Goal: Information Seeking & Learning: Learn about a topic

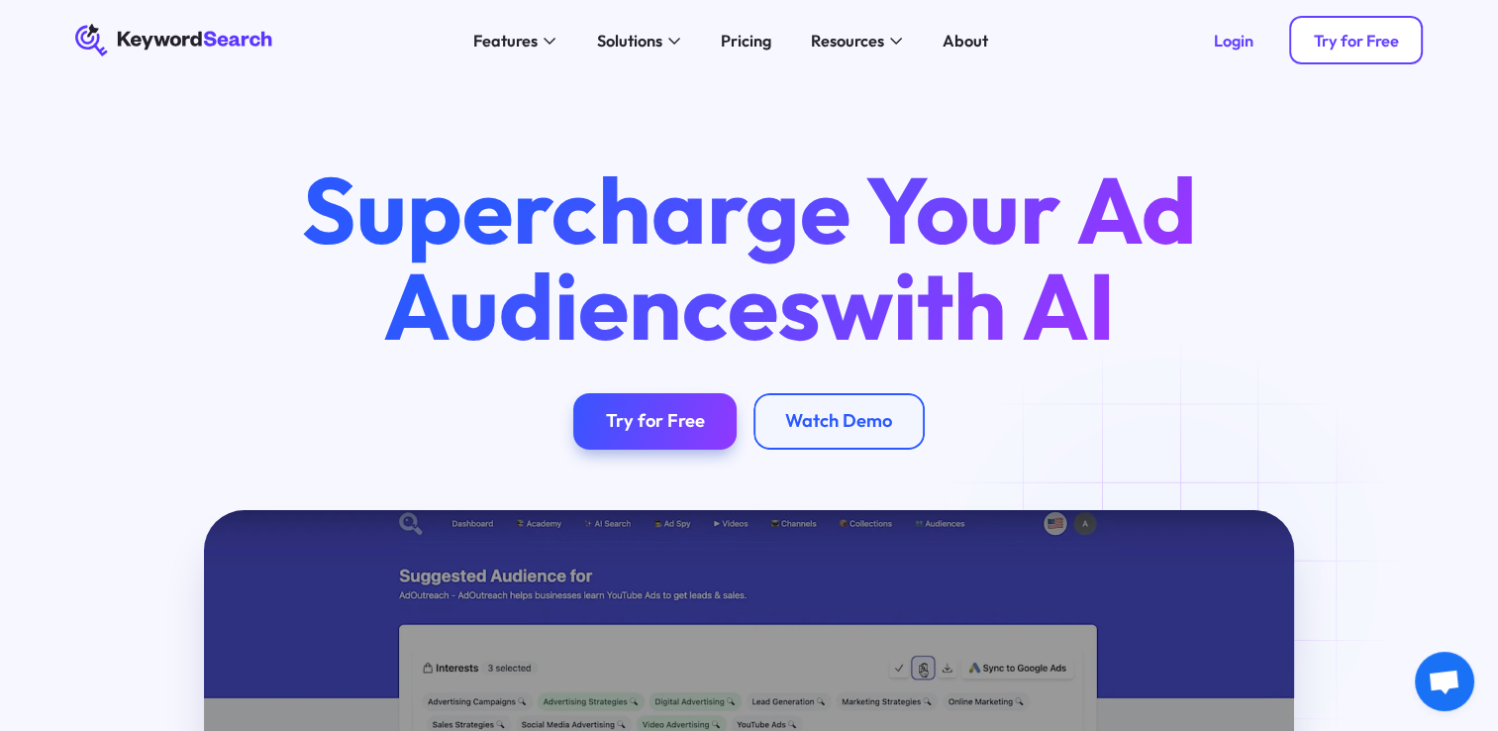
click at [1307, 42] on link "Try for Free" at bounding box center [1356, 40] width 134 height 49
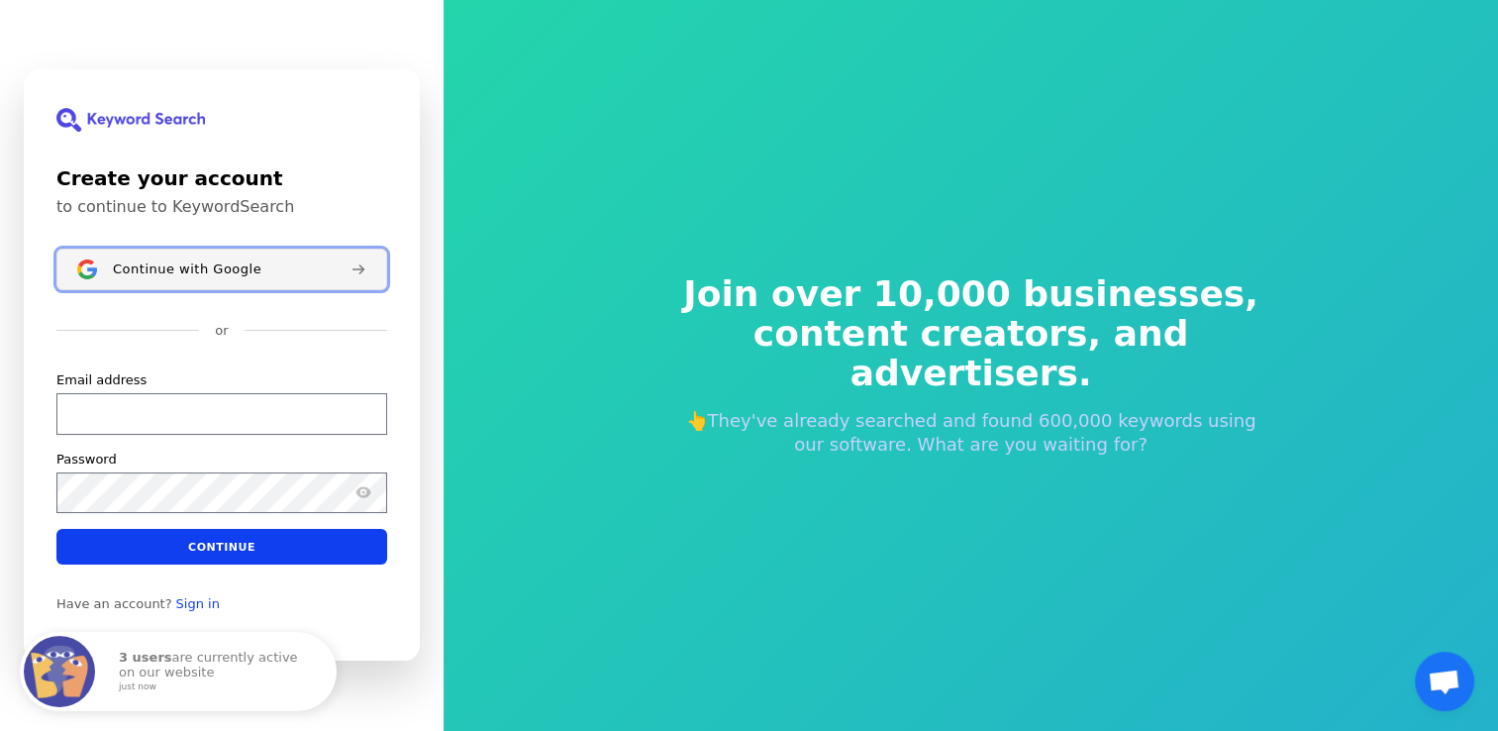
click at [253, 262] on div "Continue with Google" at bounding box center [224, 269] width 222 height 16
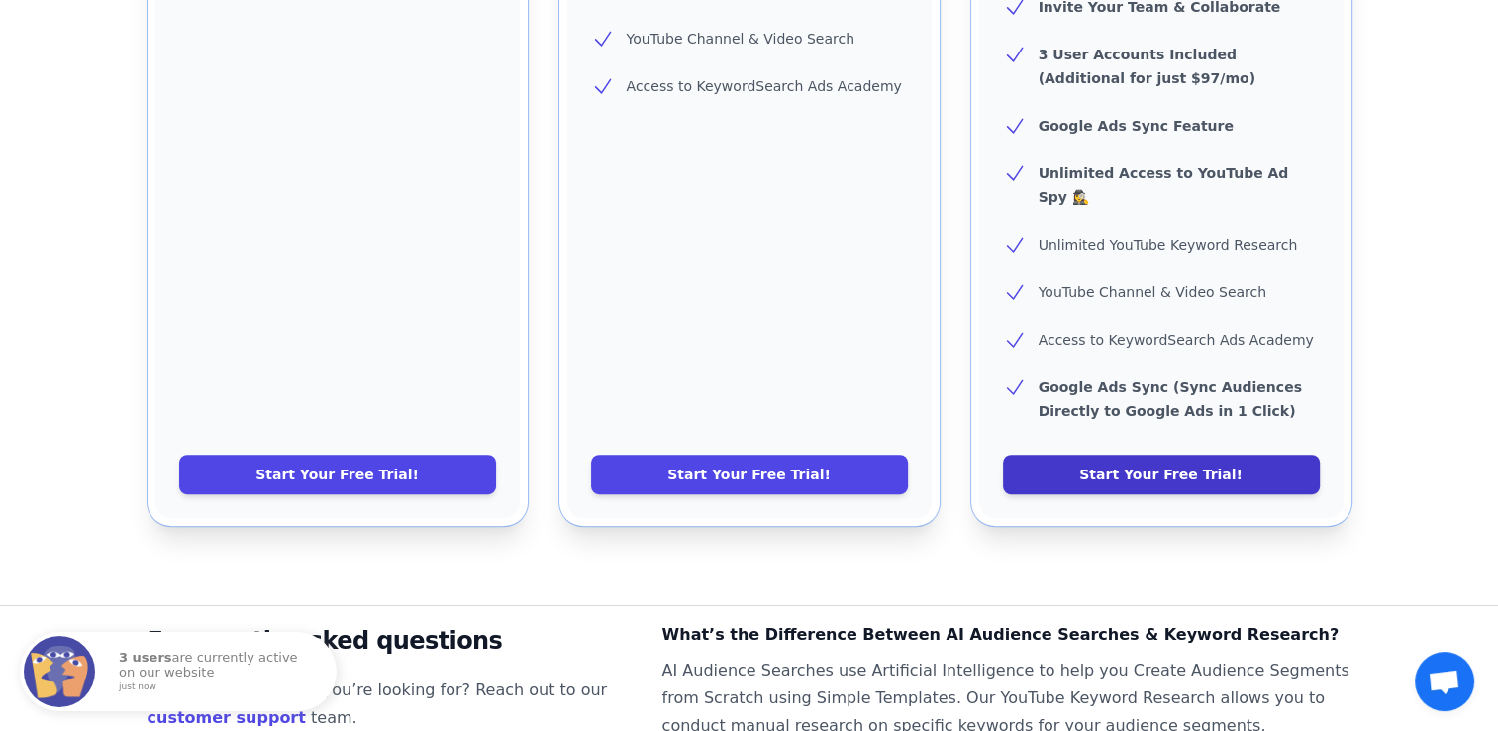
scroll to position [963, 0]
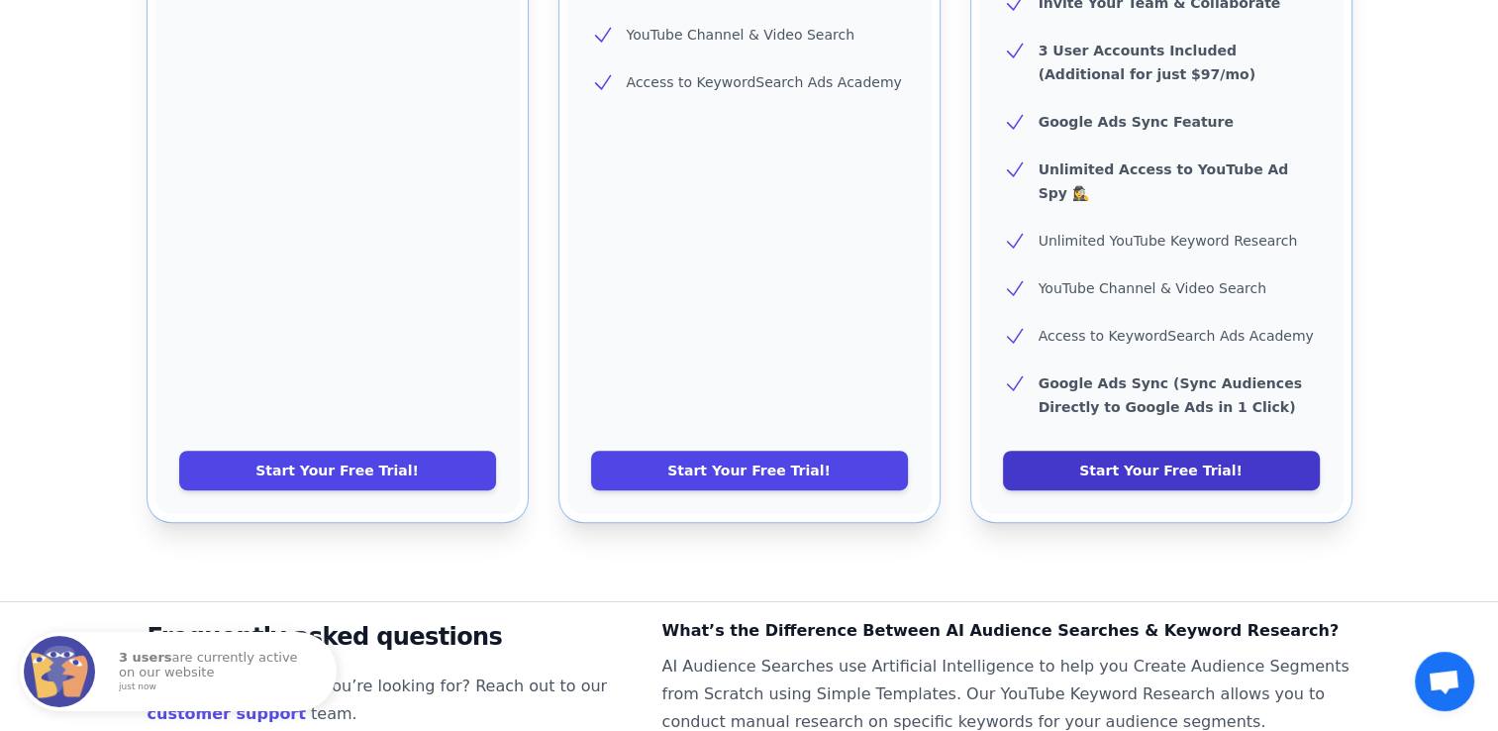
click at [1126, 451] on link "Start Your Free Trial!" at bounding box center [1161, 471] width 317 height 40
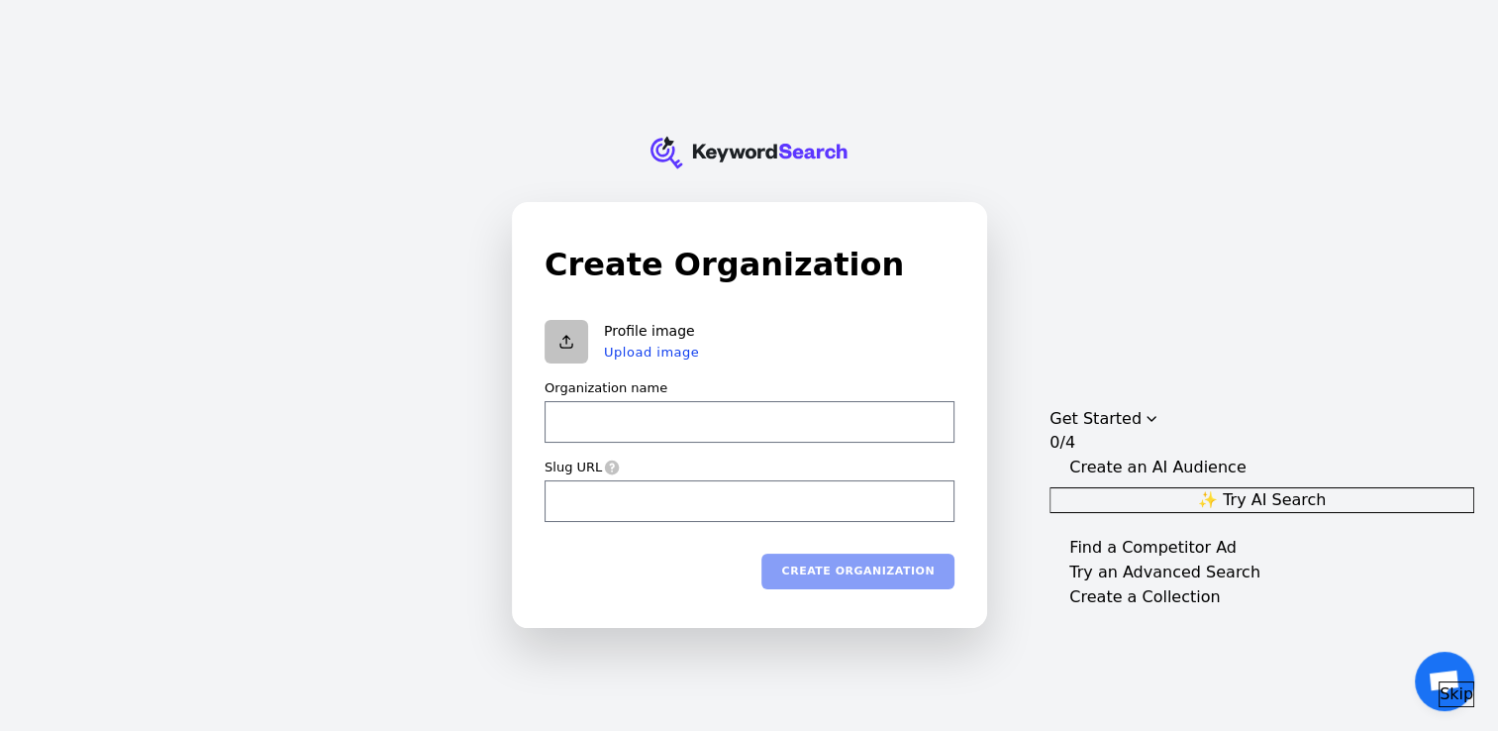
click at [1065, 192] on div "KeywordSearch Create Organization Profile image Upload image Organization name …" at bounding box center [749, 365] width 1498 height 731
click at [762, 430] on input "Organization name" at bounding box center [750, 422] width 410 height 42
click at [809, 423] on input "Organization name" at bounding box center [750, 422] width 410 height 42
click at [788, 430] on input "Organization name" at bounding box center [750, 422] width 410 height 42
type input "N"
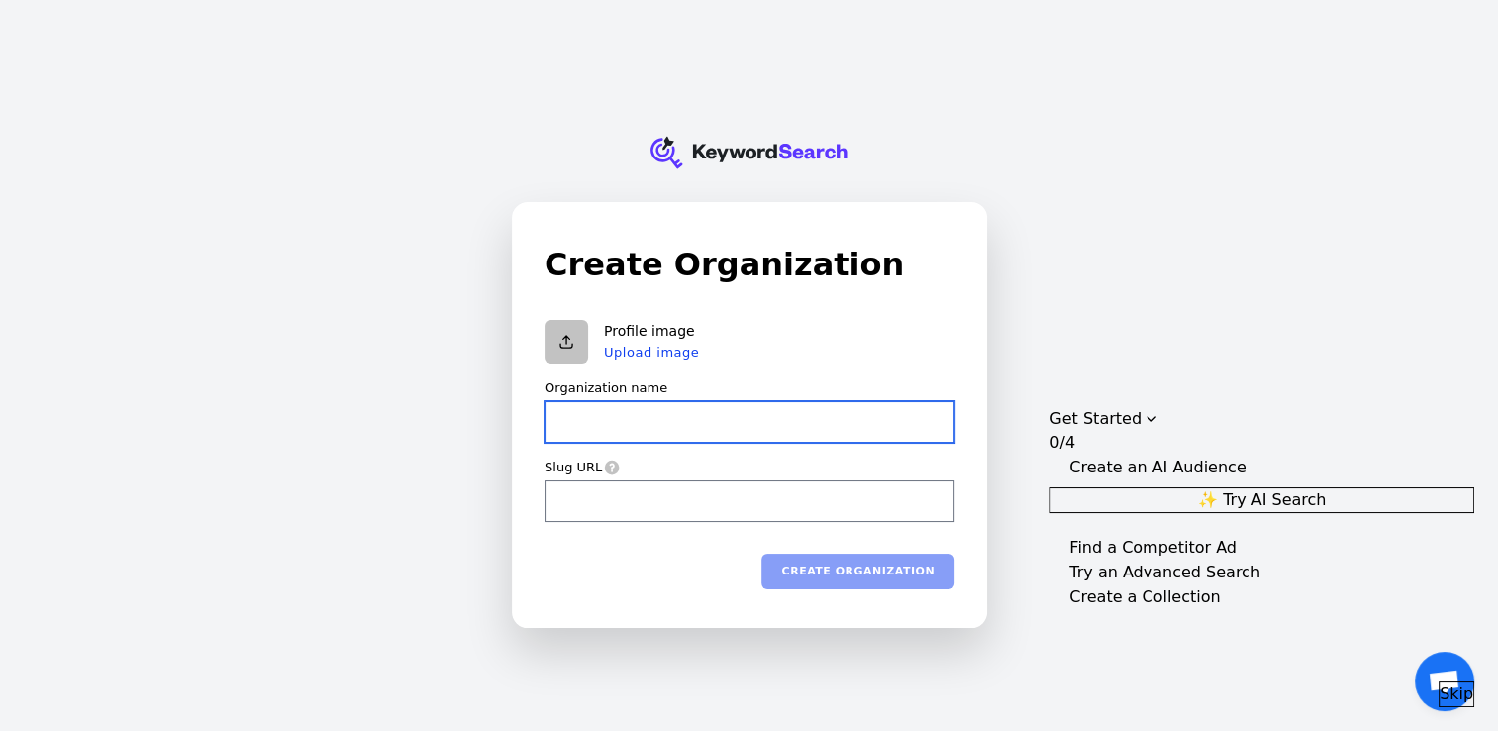
type input "n"
type input "Ne"
type input "ne"
type input "Nex"
type input "nex"
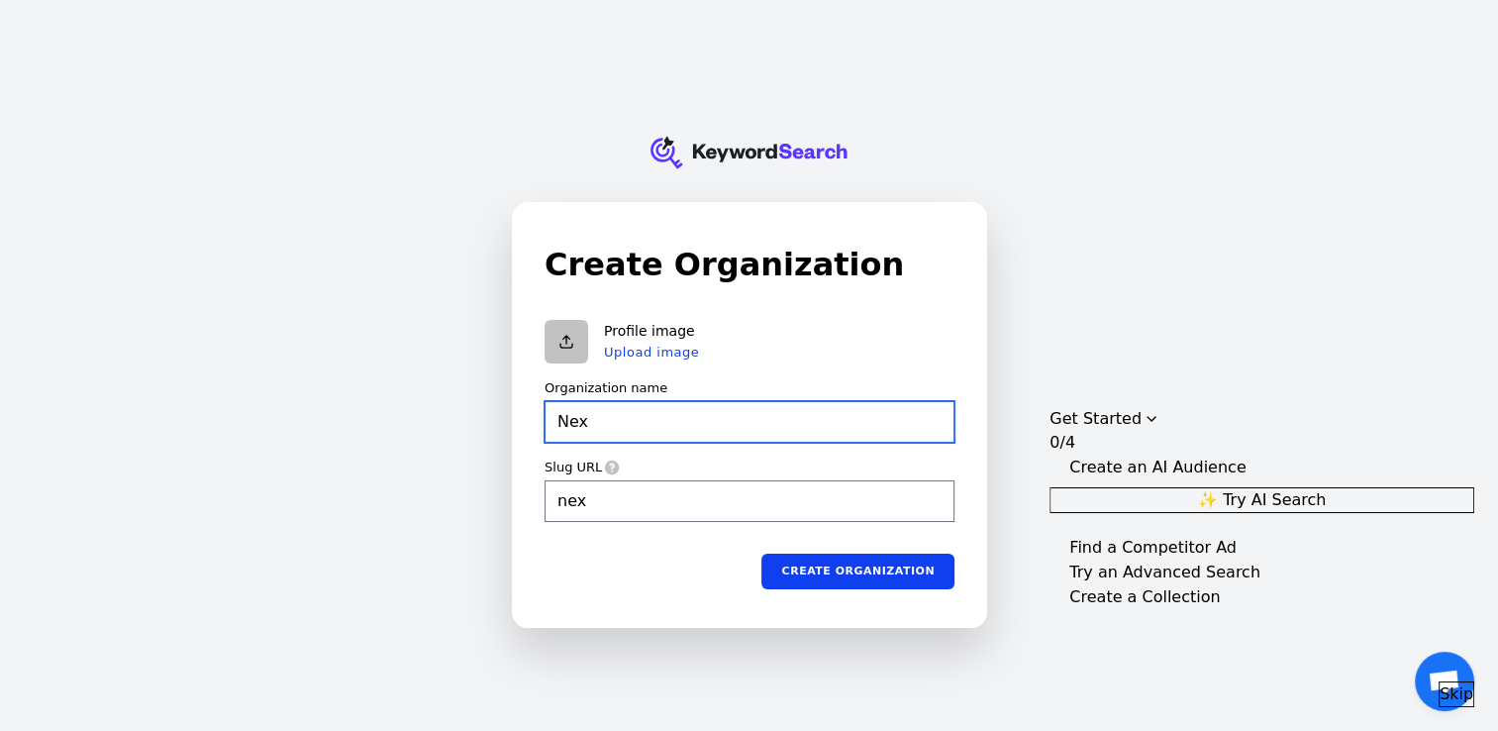
type input "Next"
type input "next"
type input "Next"
type input "next"
type input "Next L"
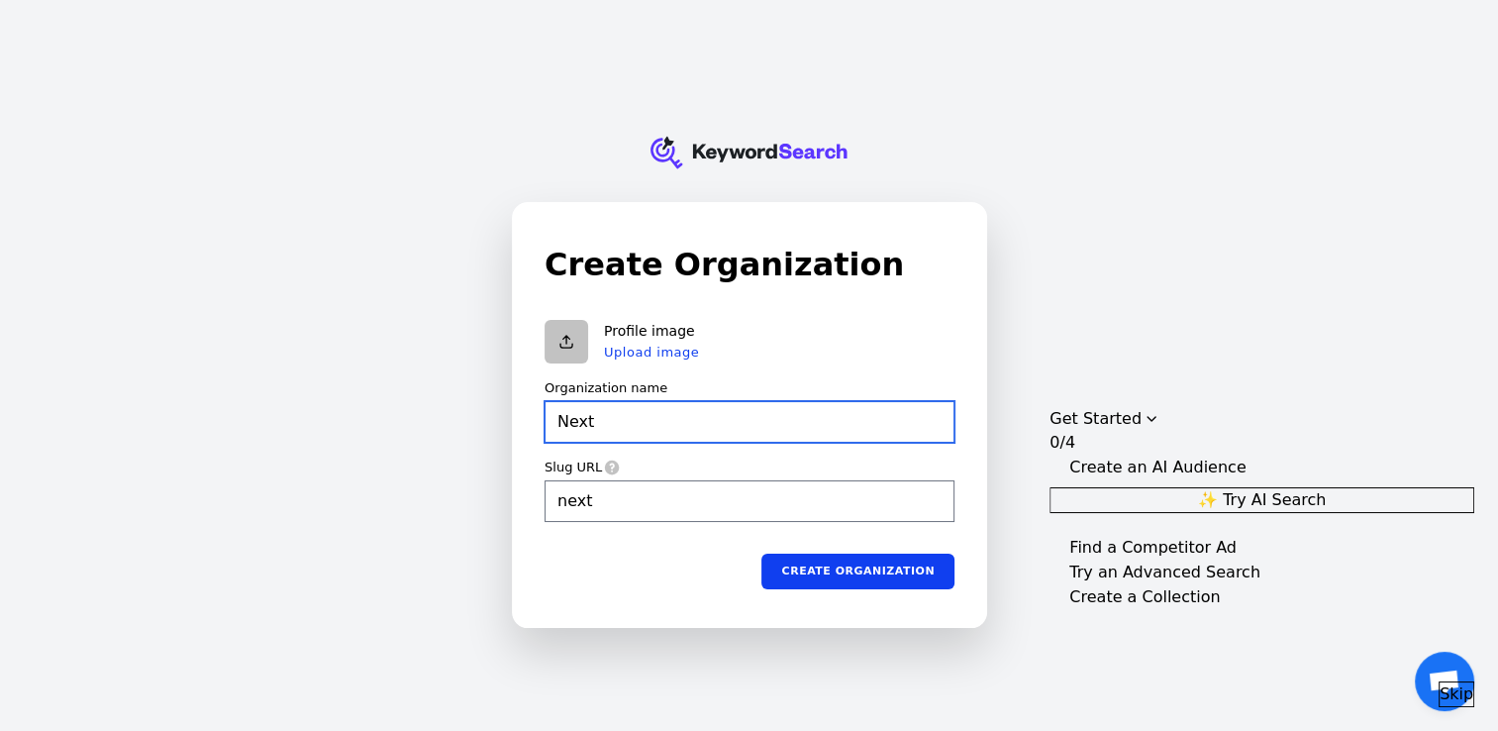
type input "next-l"
type input "Next Le"
type input "next-le"
type input "Next Lev"
type input "next-lev"
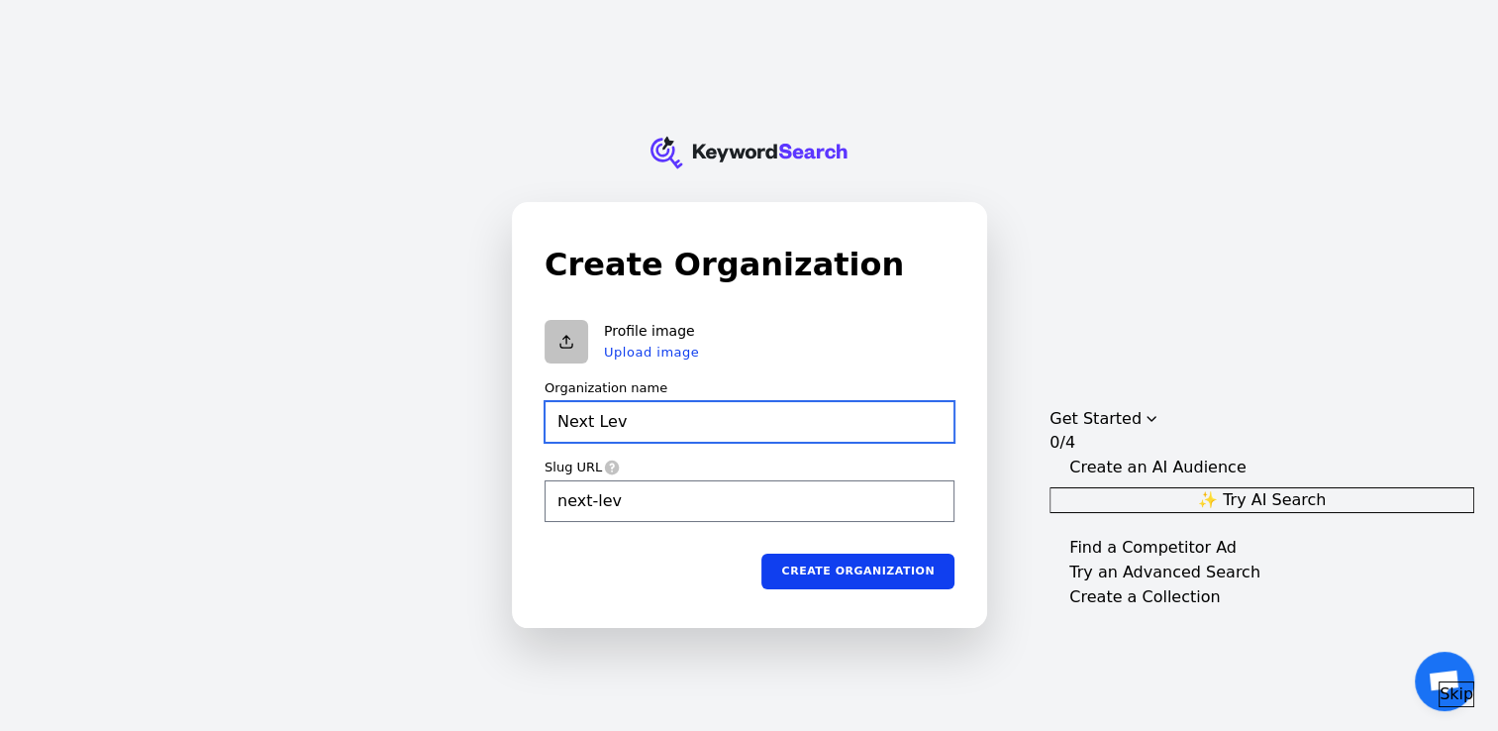
type input "Next Leve"
type input "next-leve"
type input "Next Level"
type input "next-level"
type input "Next Level"
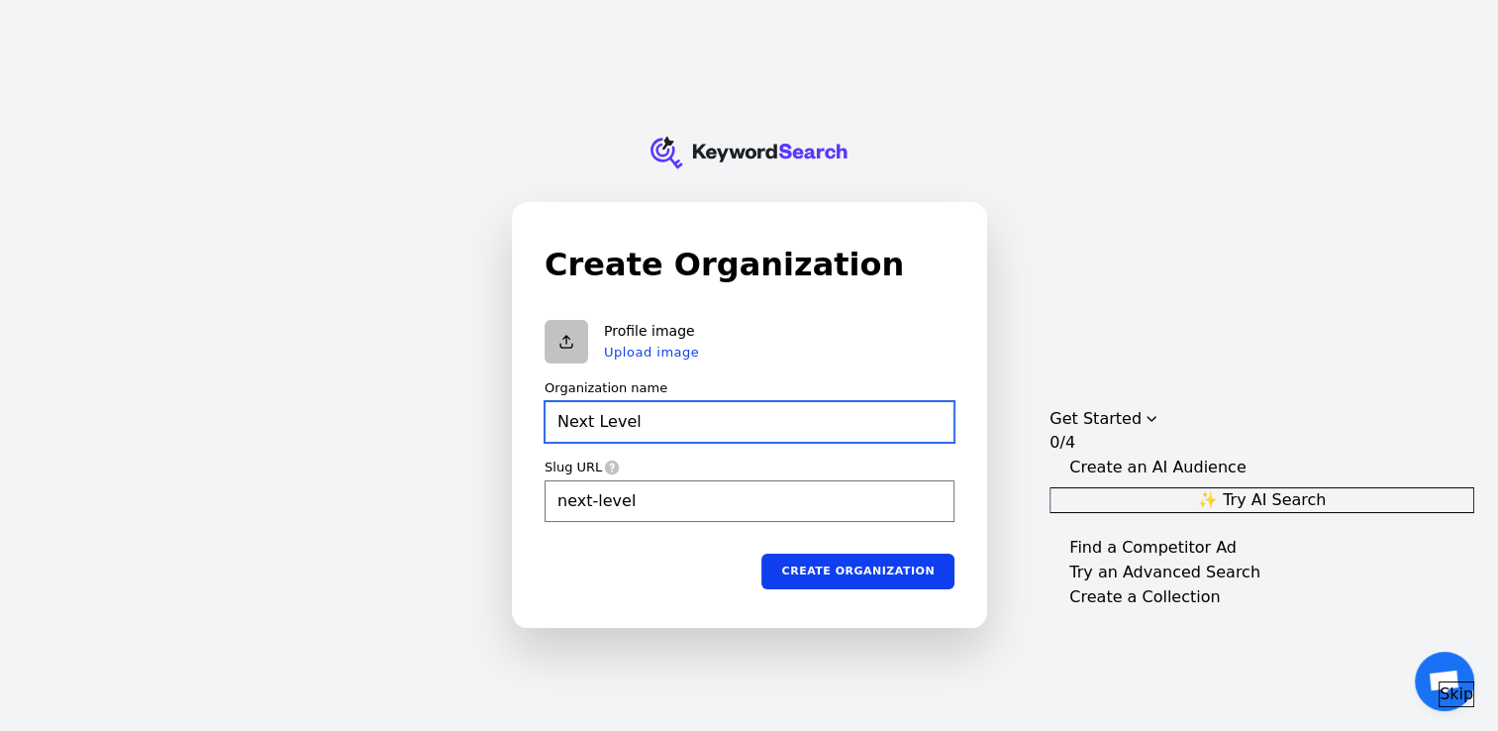
type input "next-level"
type input "Next Level S"
type input "next-level-s"
type input "Next Level Sa"
type input "next-level-sa"
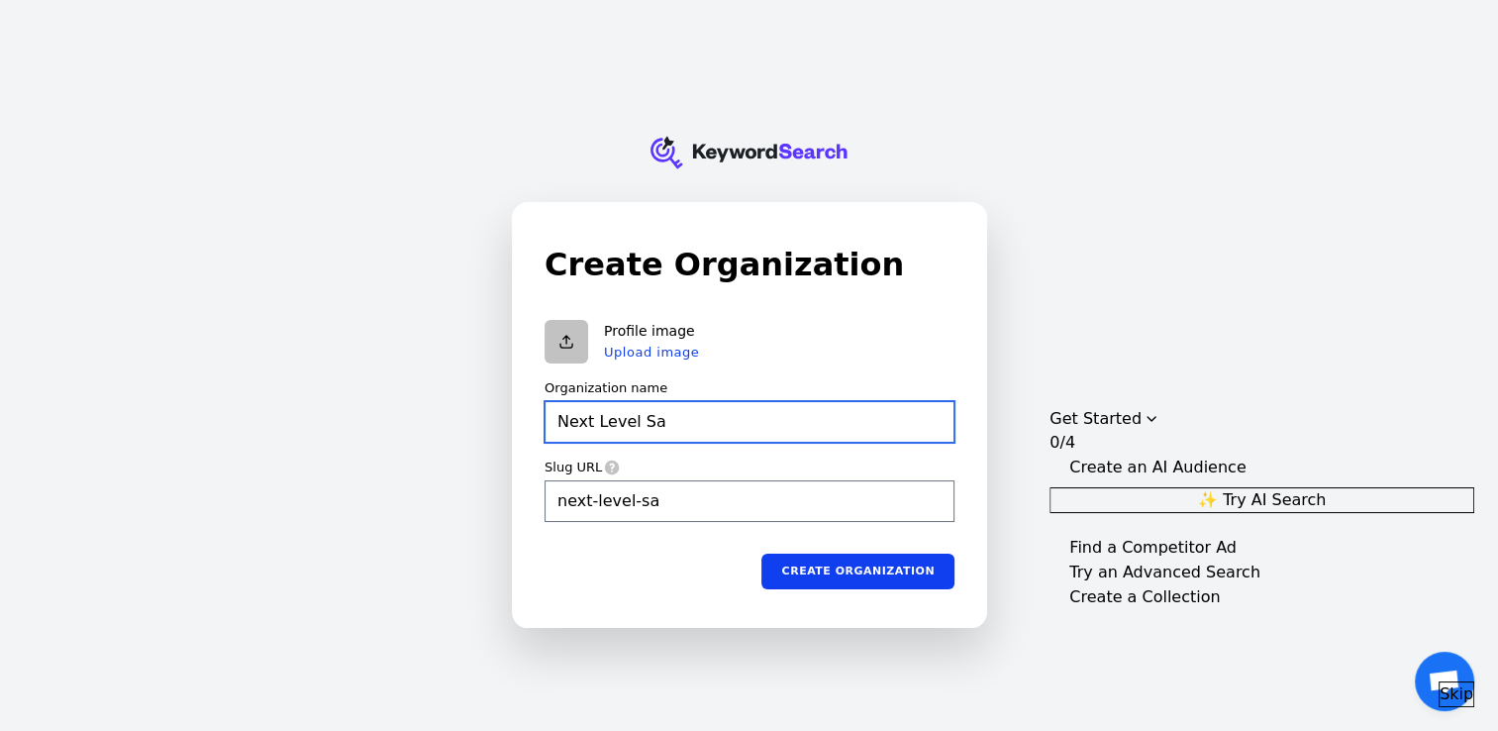
type input "Next Level Sal"
type input "next-level-sal"
type input "Next Level Sale"
type input "next-level-sale"
type input "Next Level Sales"
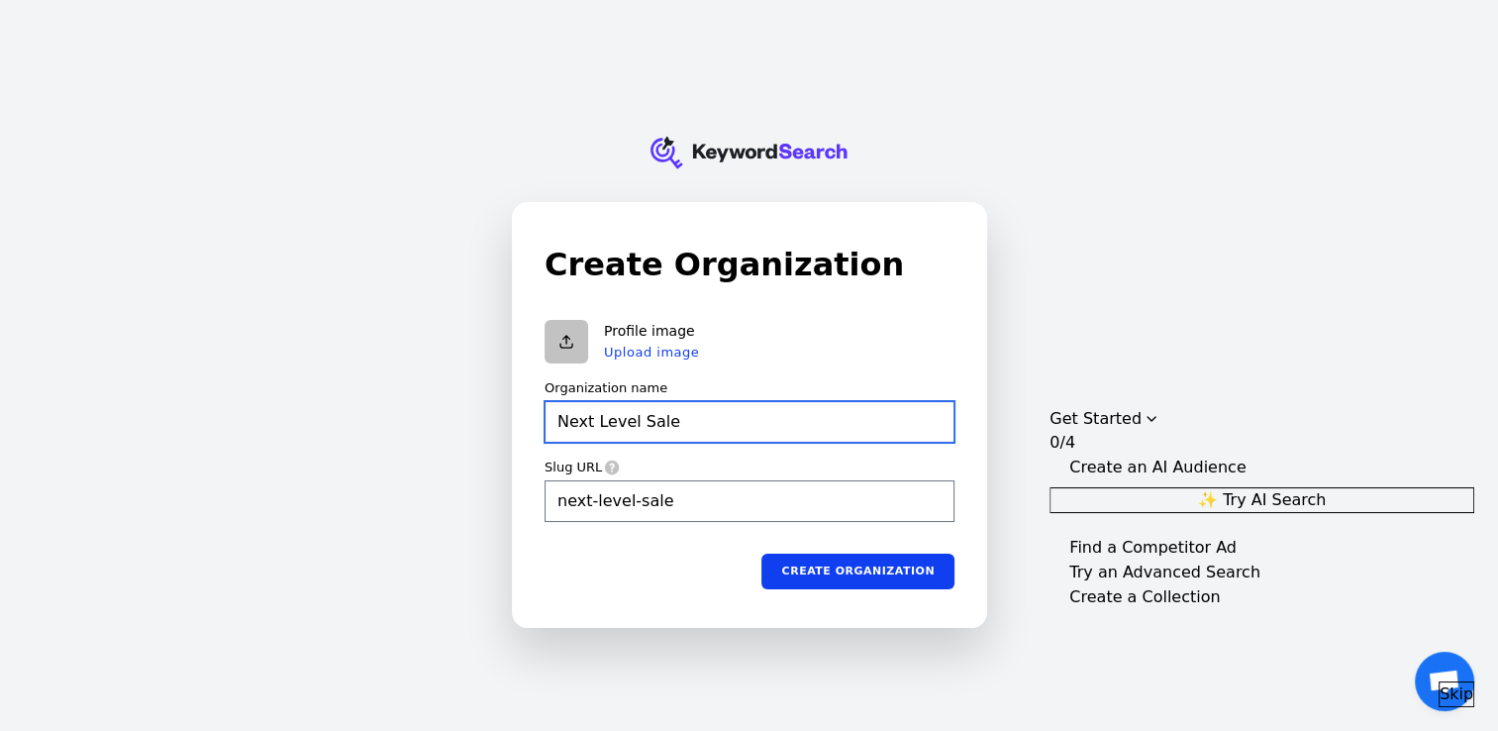
type input "next-level-sales"
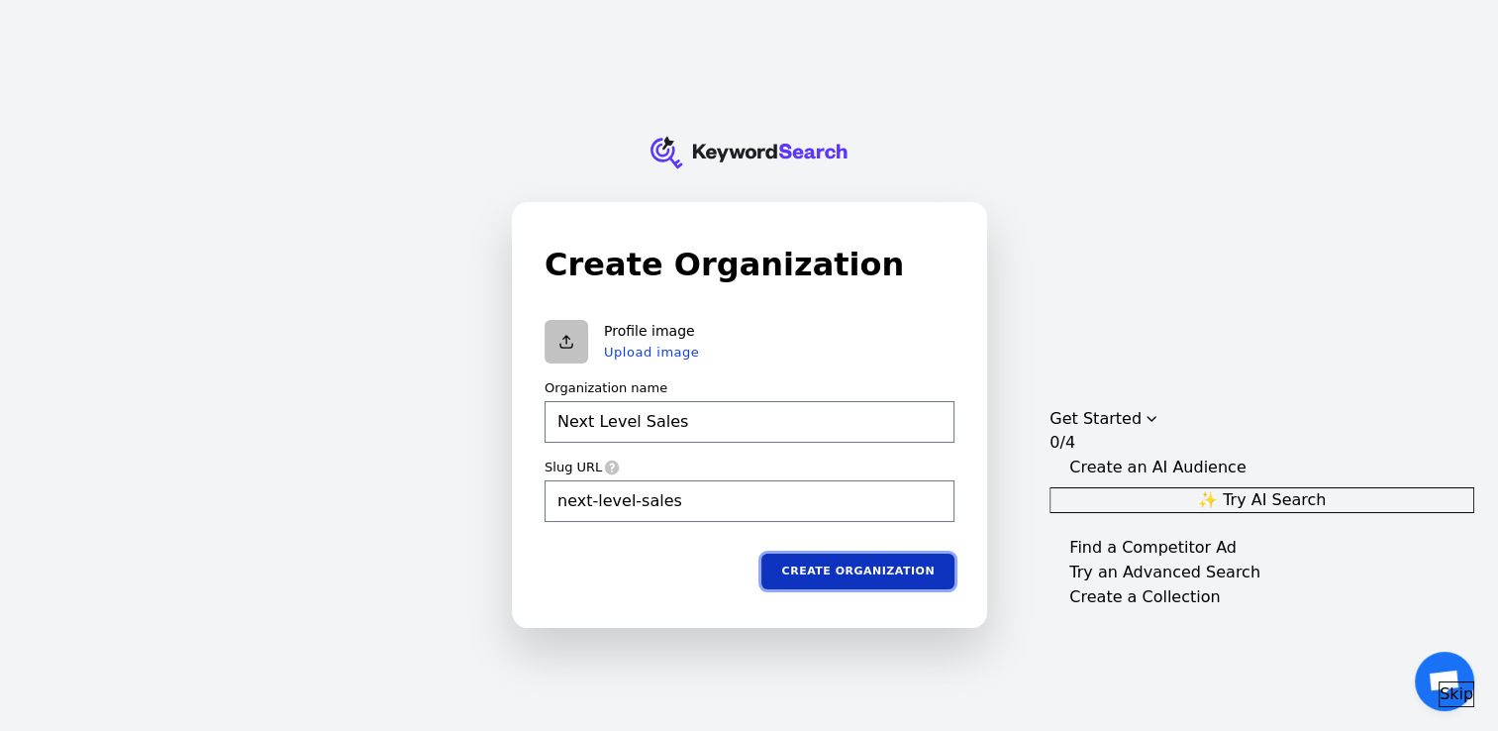
click at [824, 559] on button "Create organization" at bounding box center [857, 572] width 193 height 36
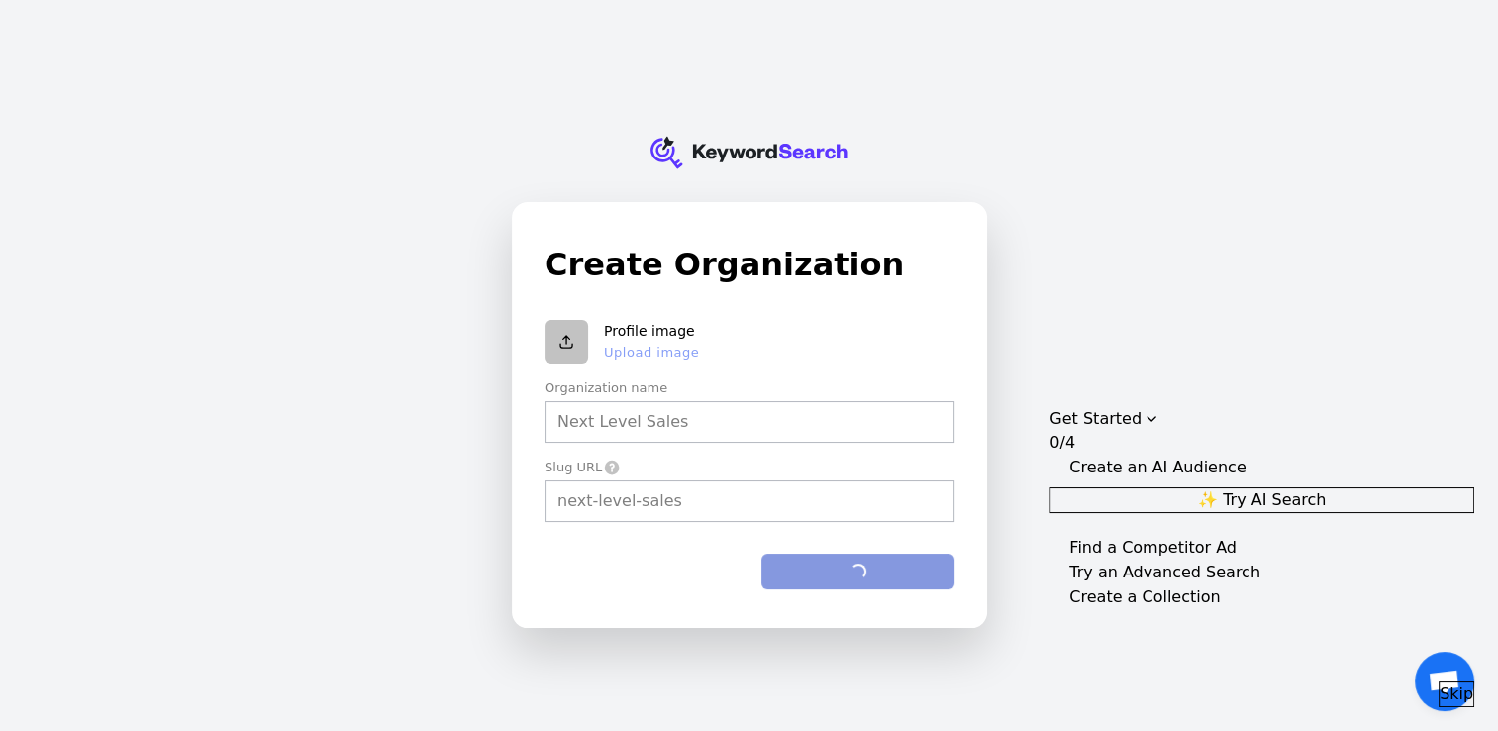
type input "Next Level Sales"
type input "next-level-sales"
type input "Next Level Sales"
type input "next-level-sales"
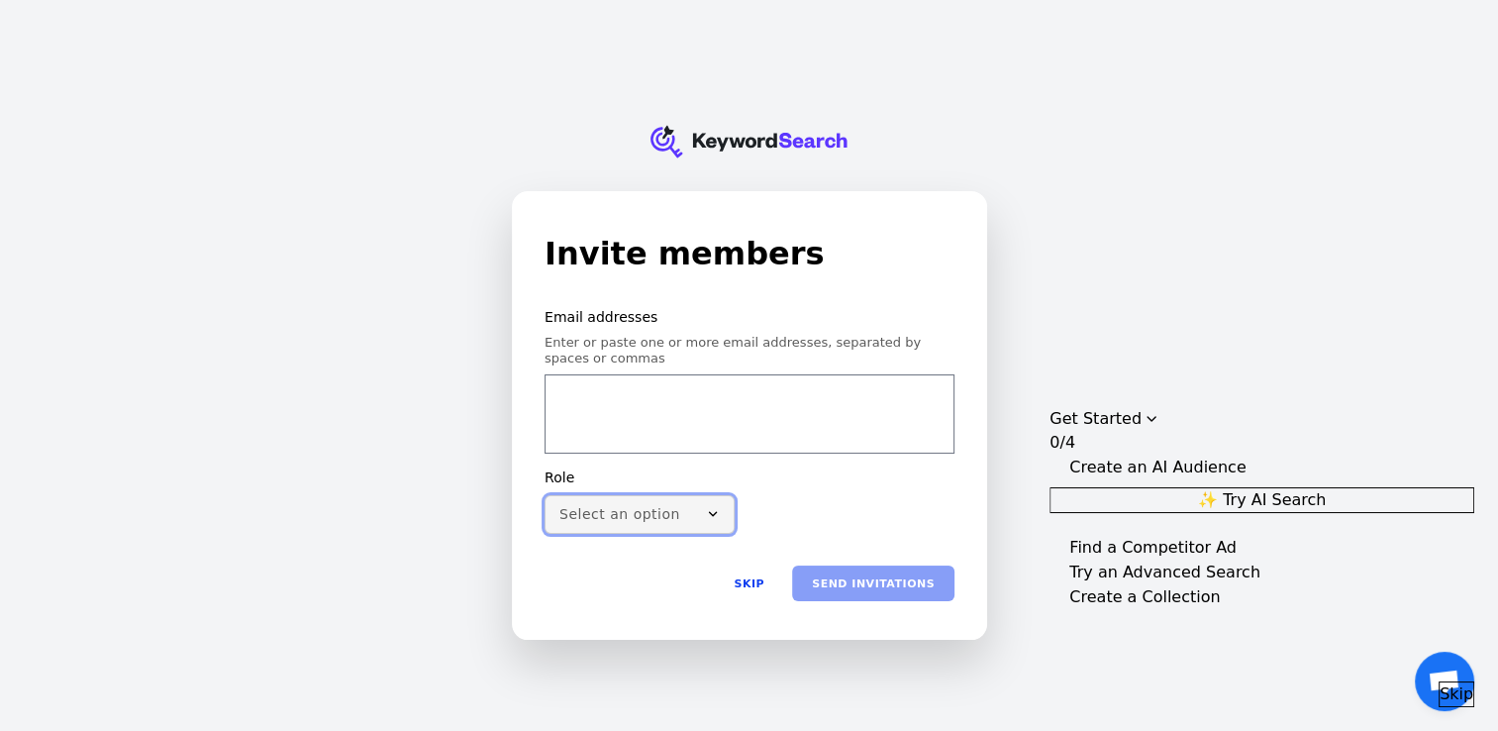
click at [700, 505] on button "Select an option" at bounding box center [640, 514] width 190 height 40
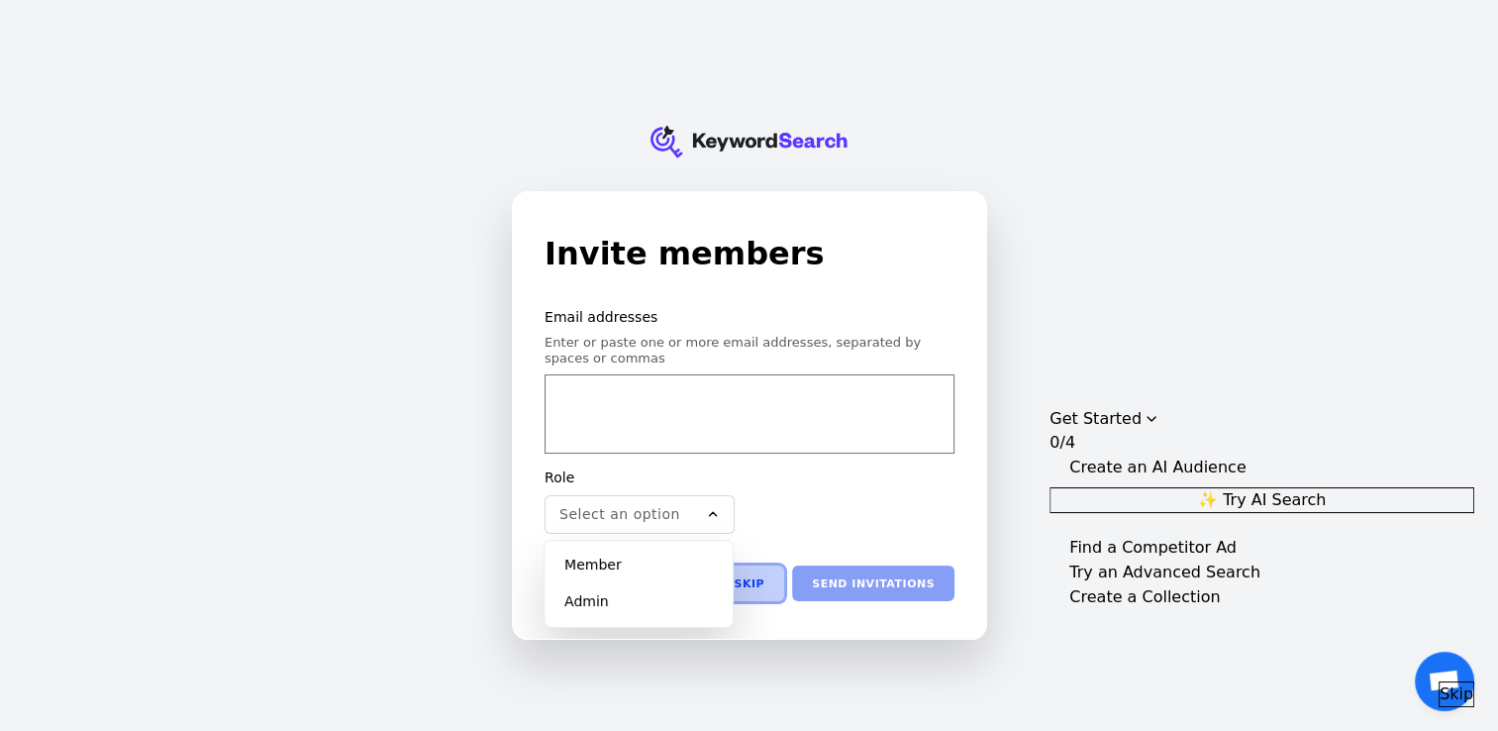
click at [771, 588] on button "Skip" at bounding box center [749, 583] width 70 height 36
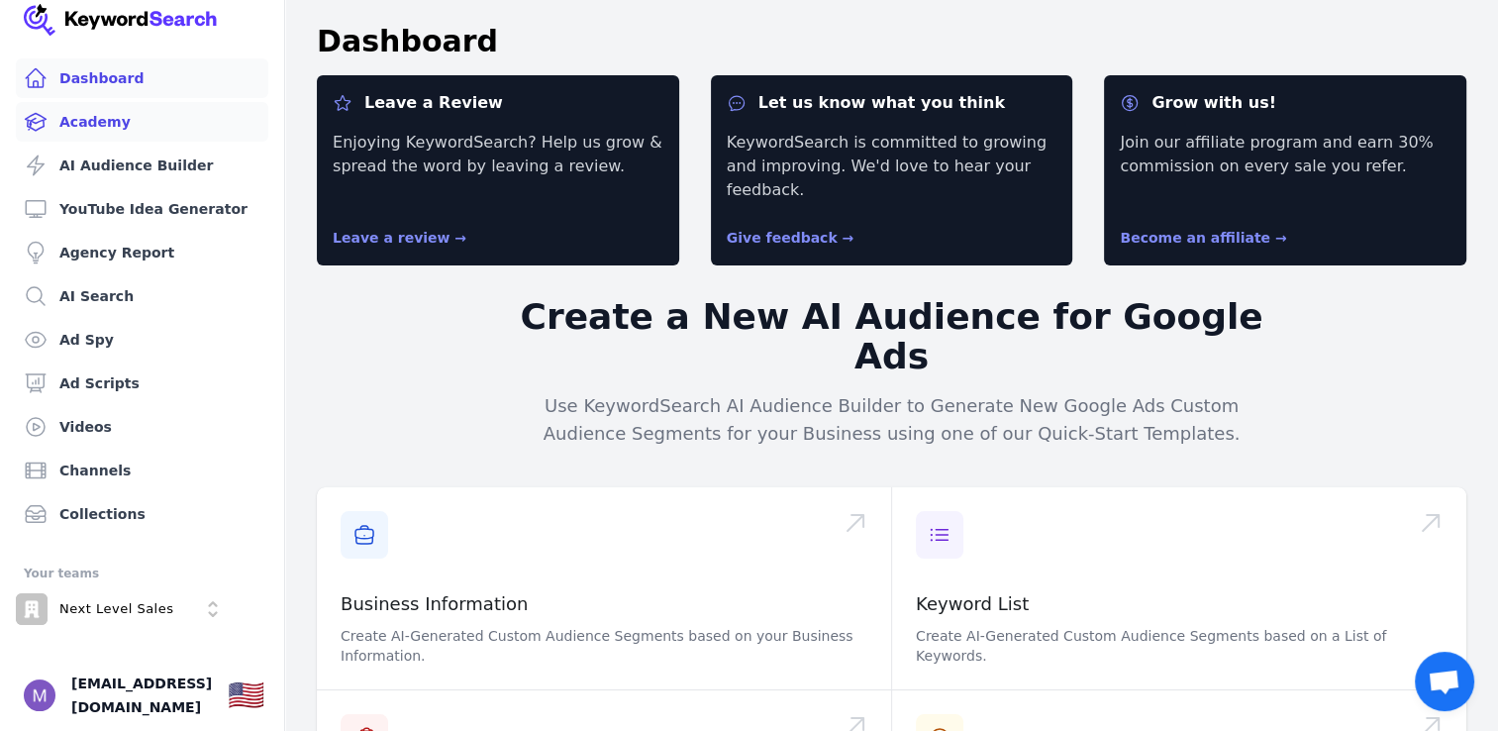
click at [127, 115] on link "Academy" at bounding box center [142, 122] width 253 height 40
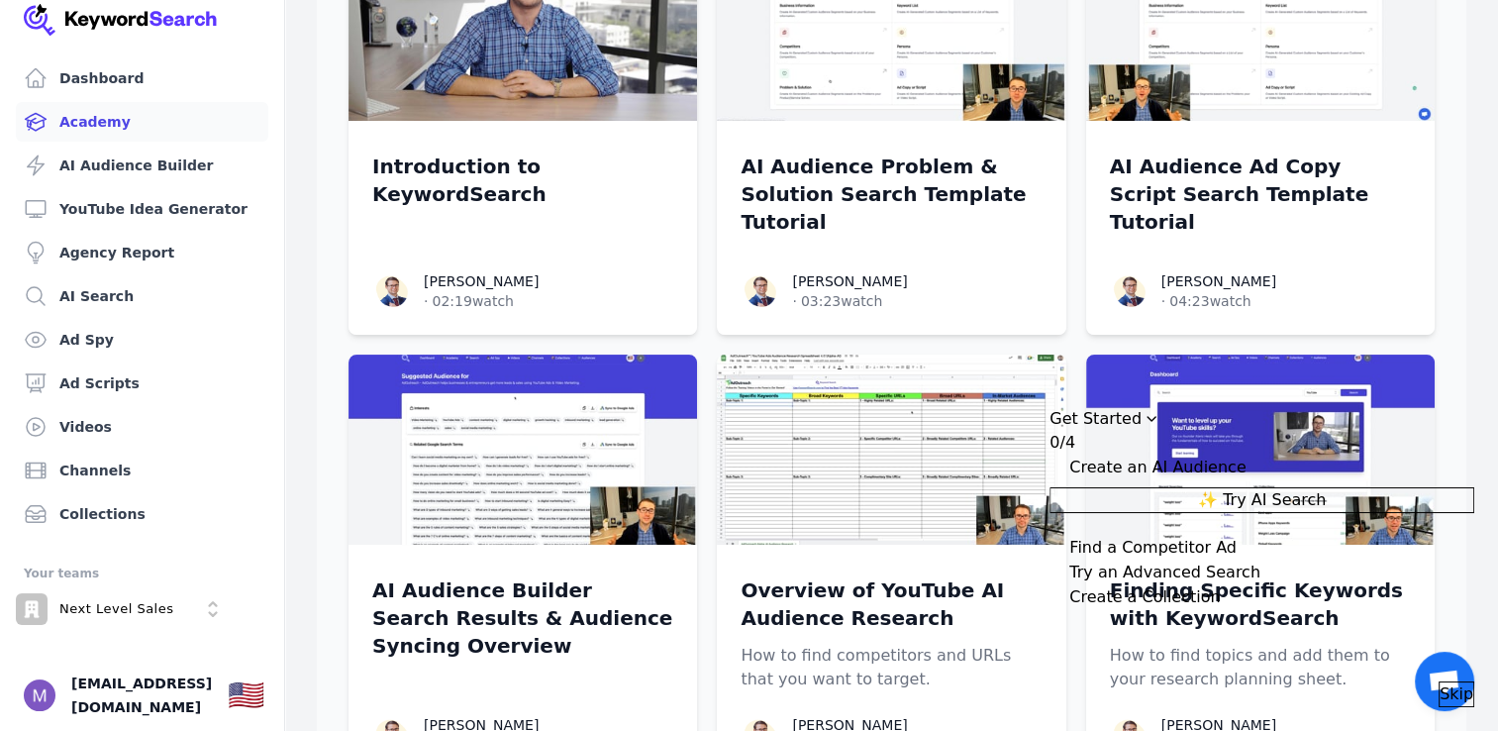
scroll to position [285, 0]
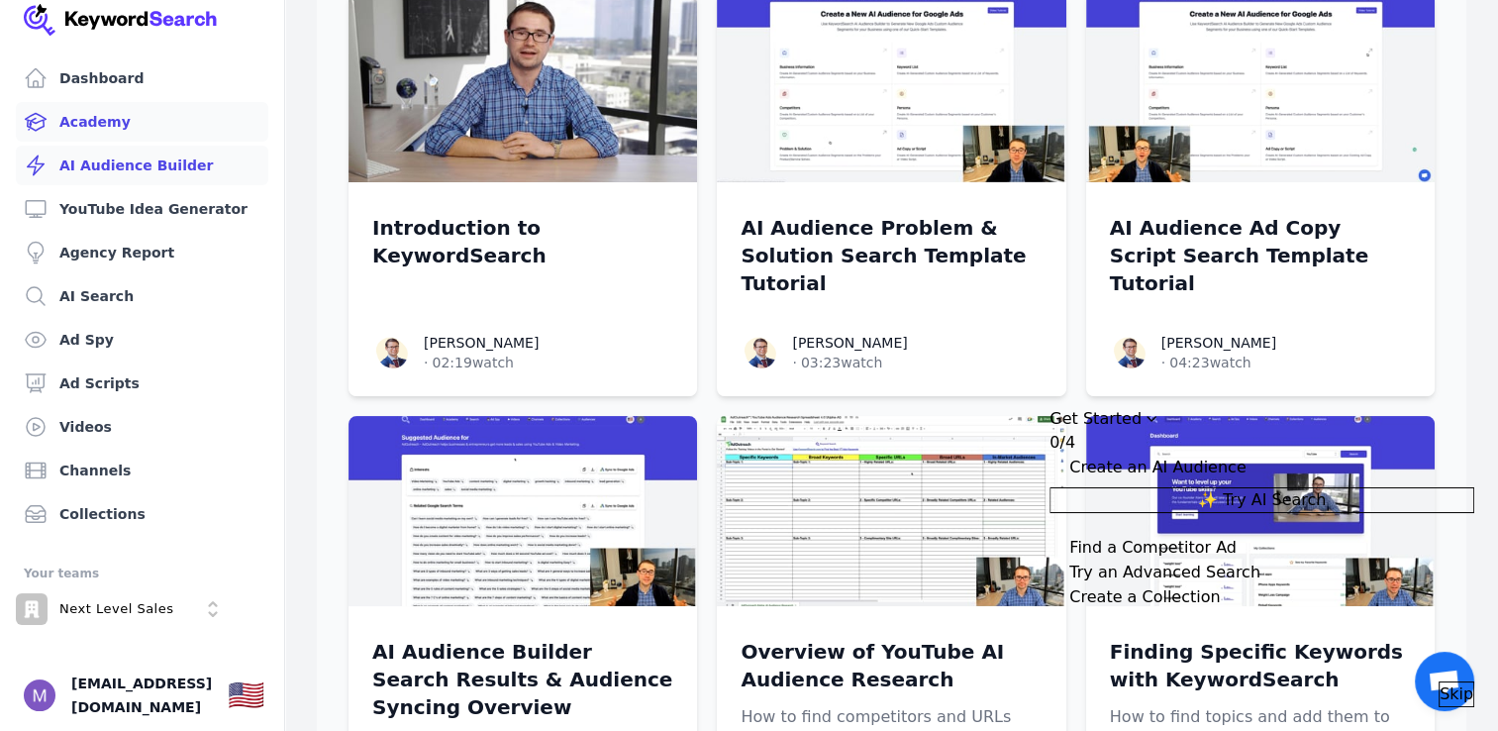
click at [200, 146] on link "AI Audience Builder" at bounding box center [142, 166] width 253 height 40
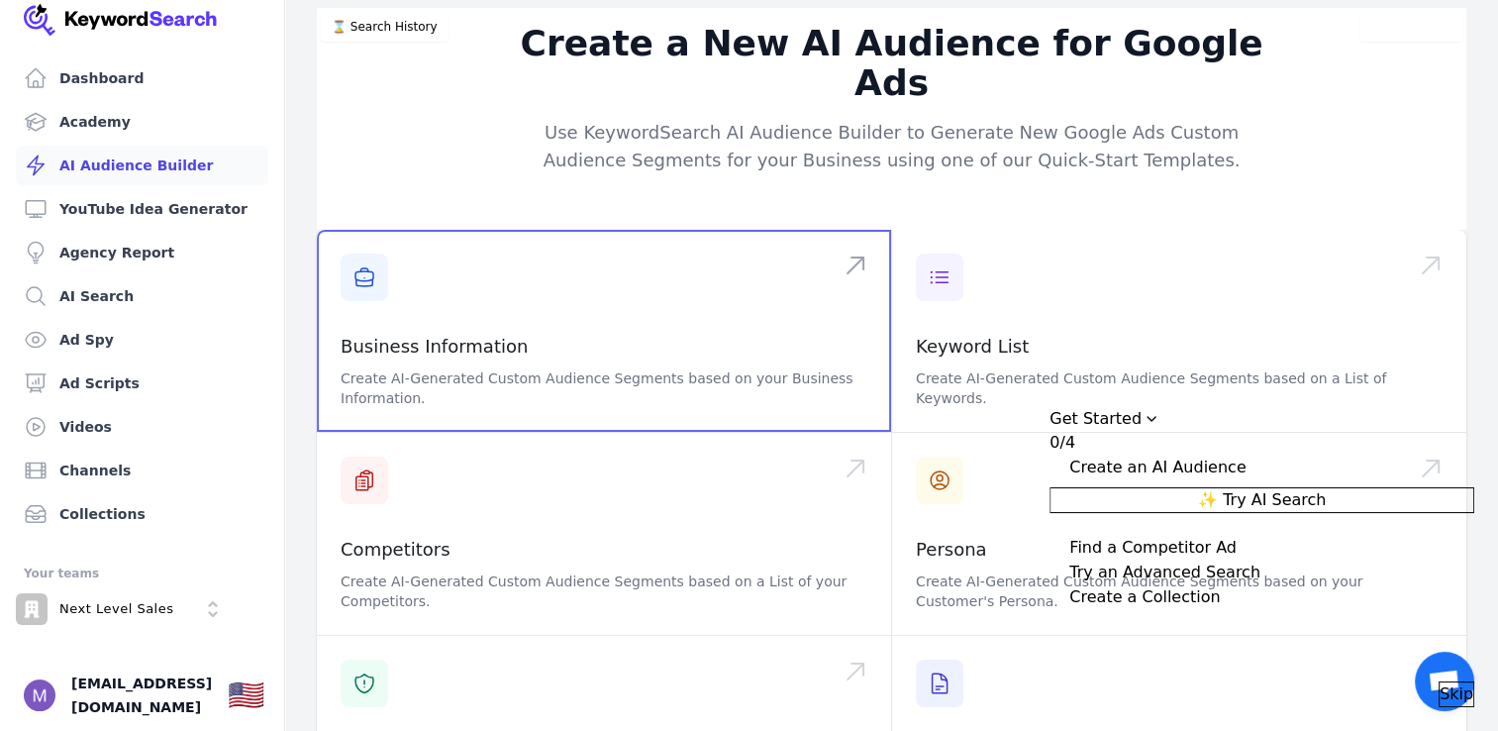
click at [531, 303] on span at bounding box center [604, 331] width 574 height 202
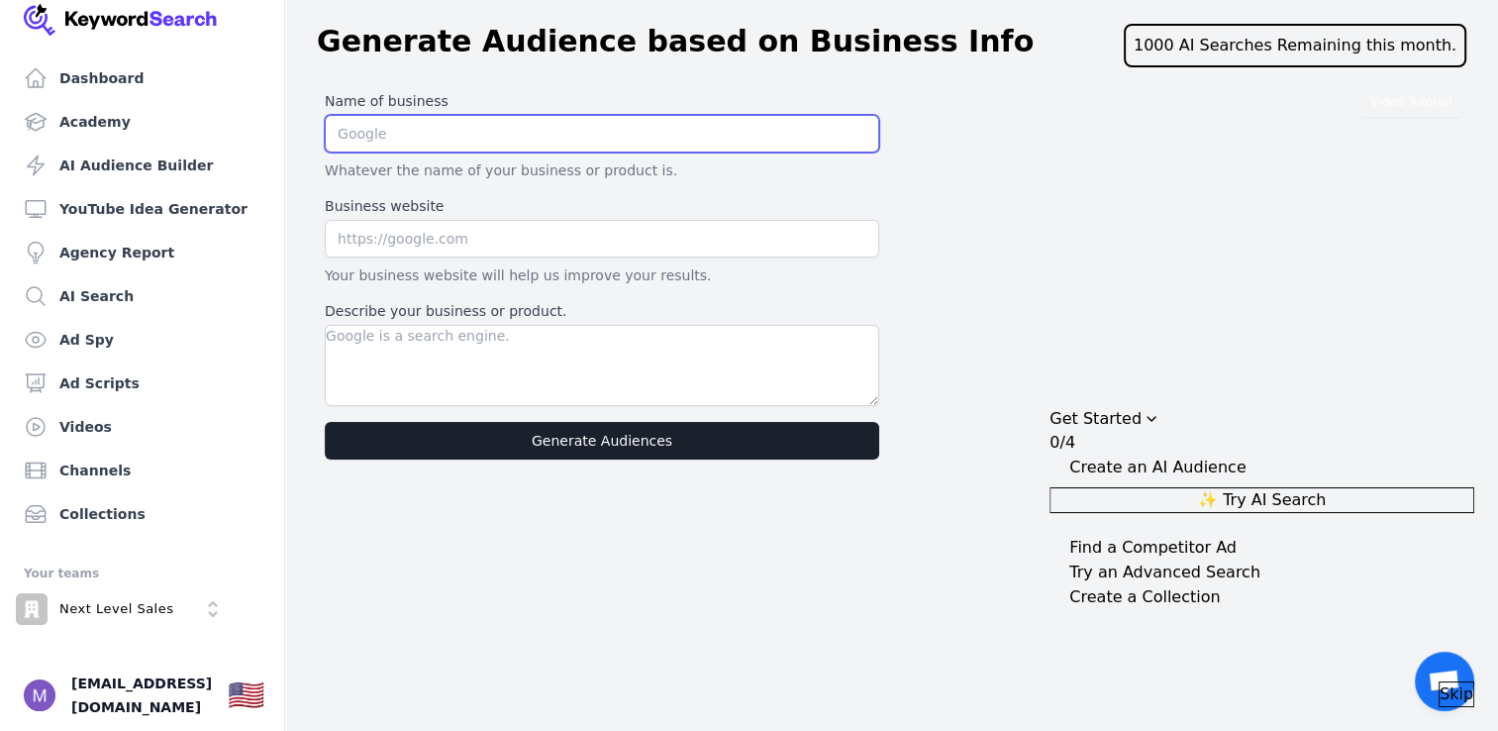
click at [471, 138] on input "text" at bounding box center [602, 134] width 555 height 38
type input "Next Level Sales"
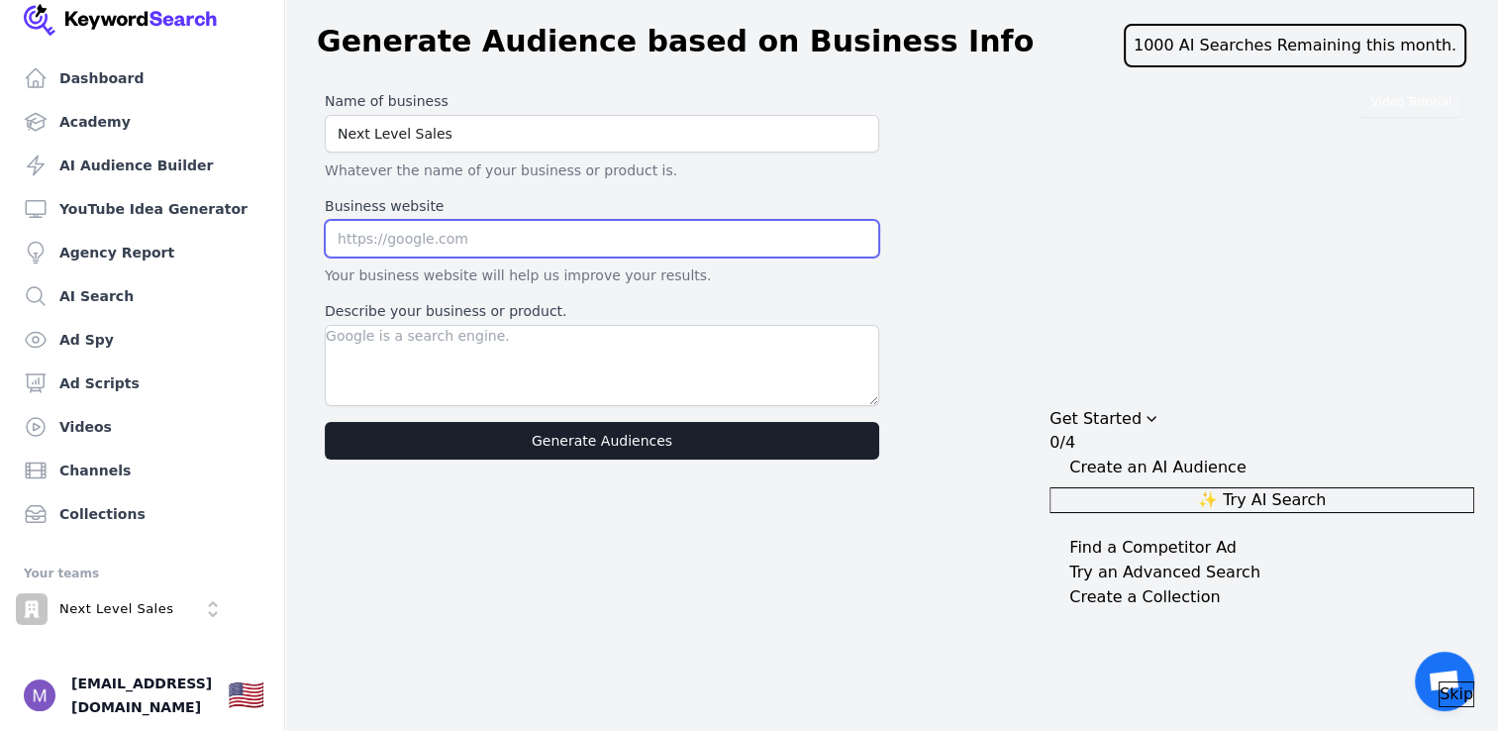
paste input "https://nextlevelsales.co/"
type input "https://nextlevelsales.co/"
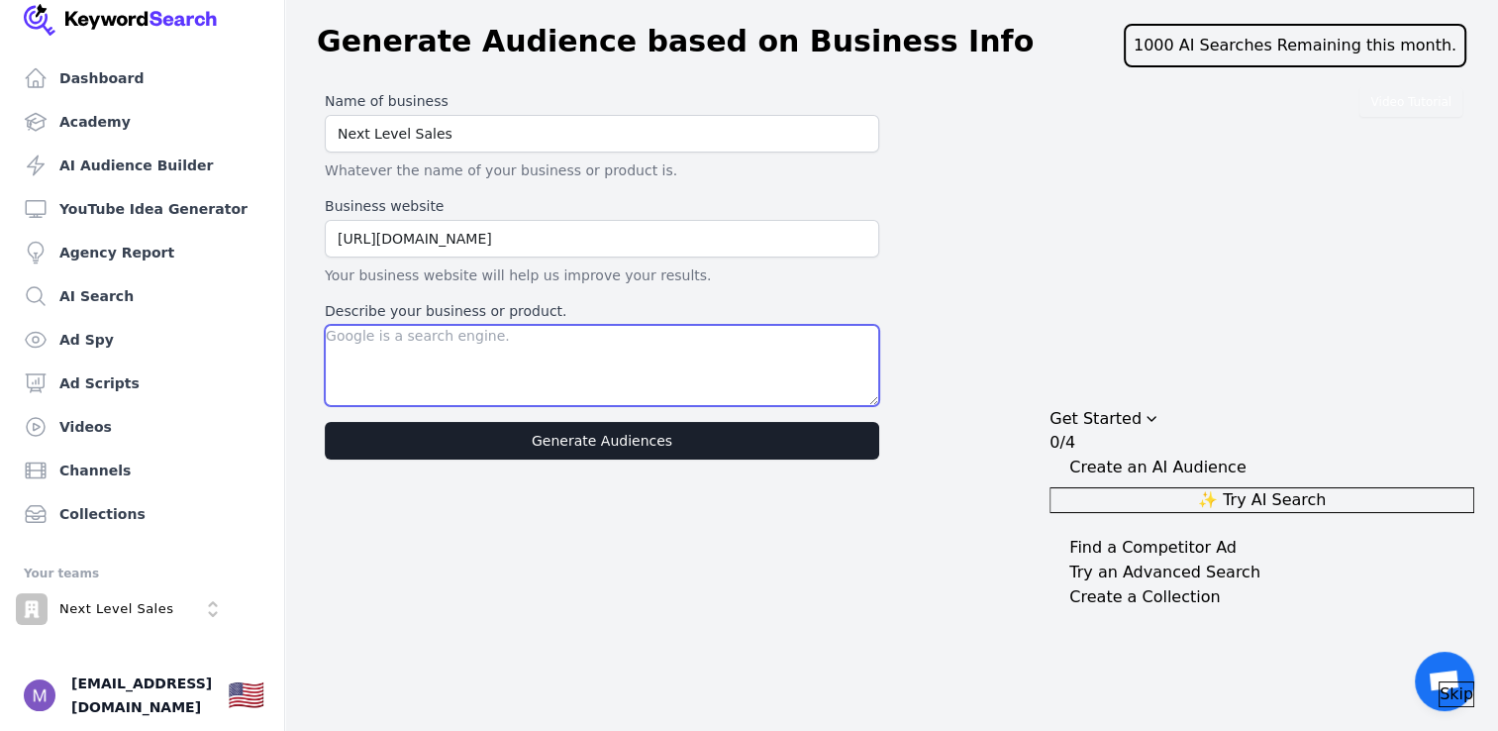
click at [577, 337] on textarea "Describe your business or product." at bounding box center [602, 365] width 555 height 81
paste textarea "Next Level Sales is a coaching company that provides sales training and coachin…"
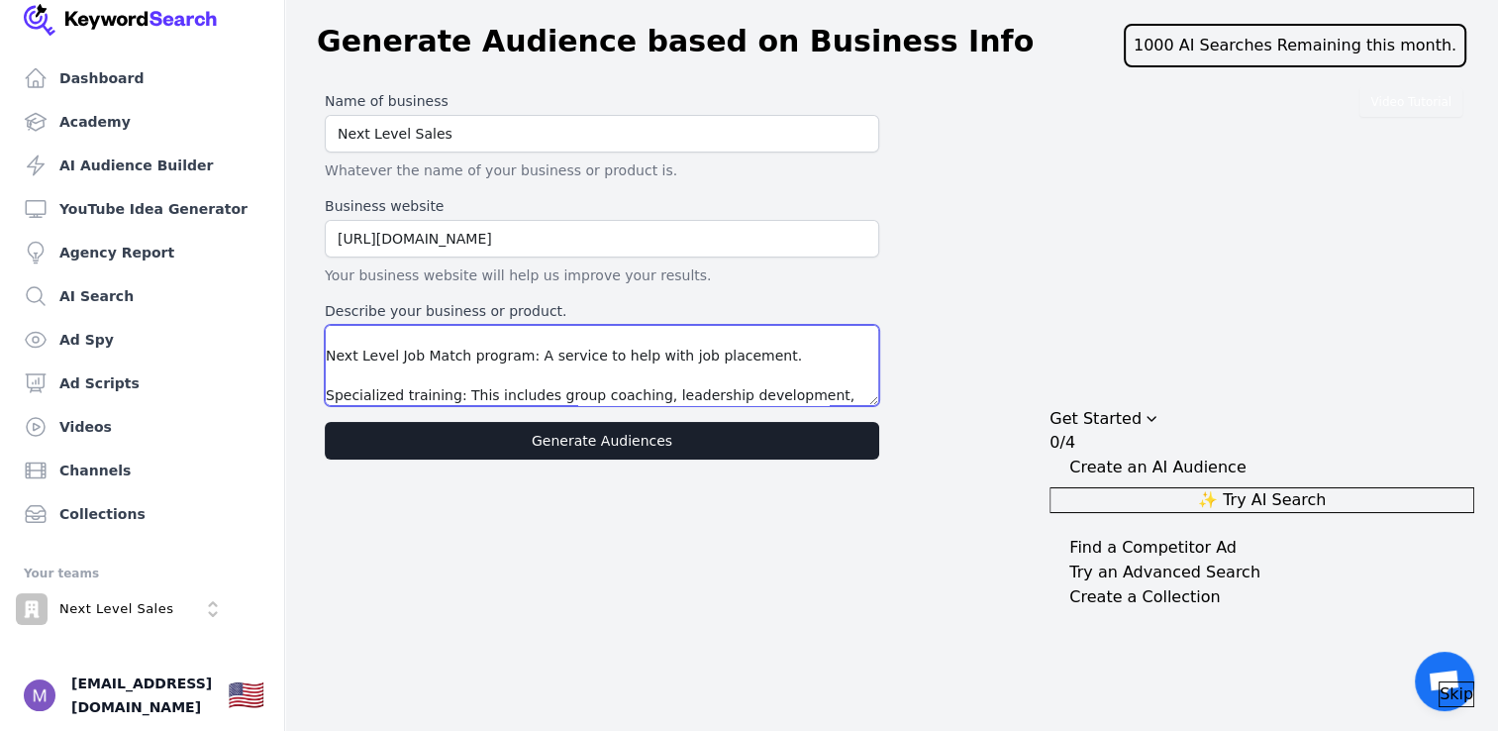
type textarea "Next Level Sales is a coaching company that provides sales training and coachin…"
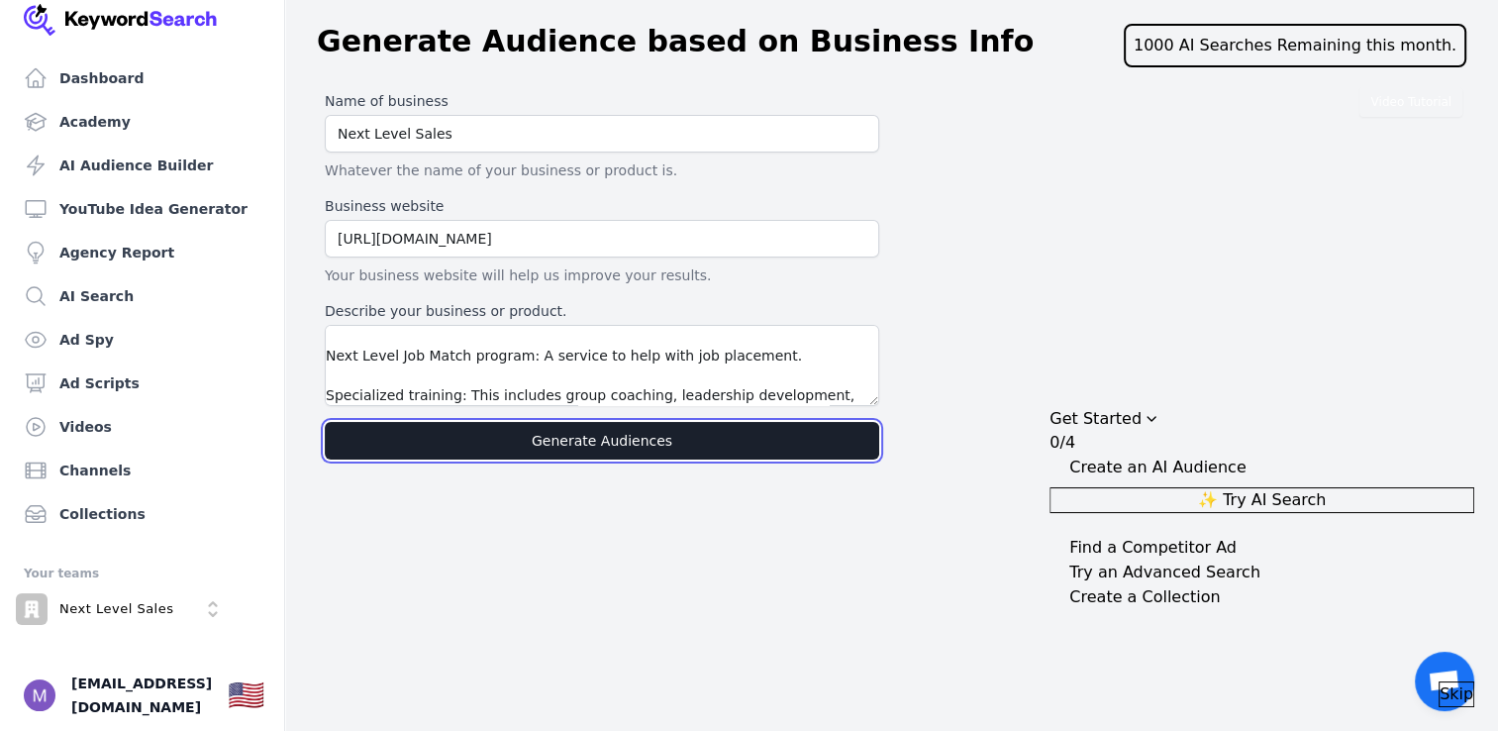
click at [606, 439] on button "Generate Audiences" at bounding box center [602, 441] width 555 height 38
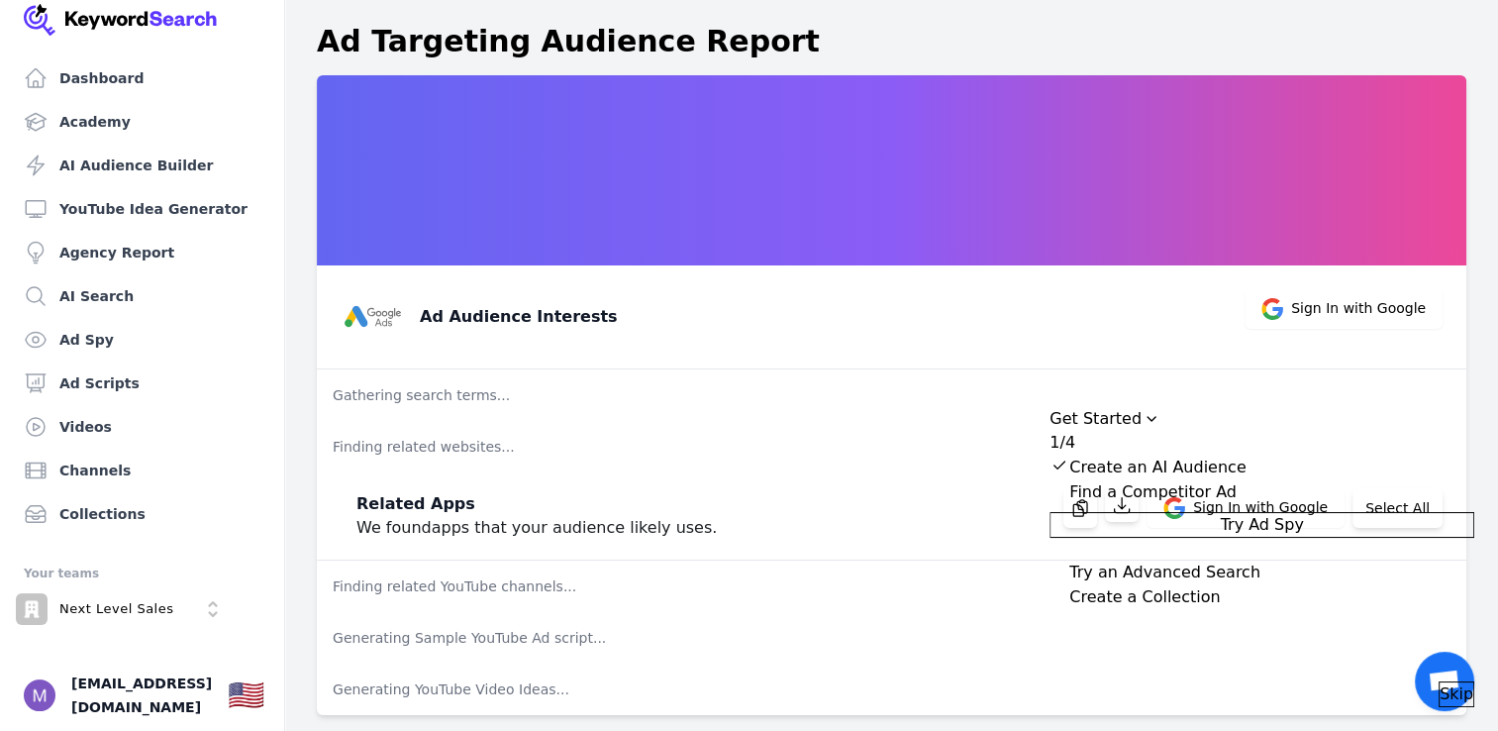
scroll to position [24, 0]
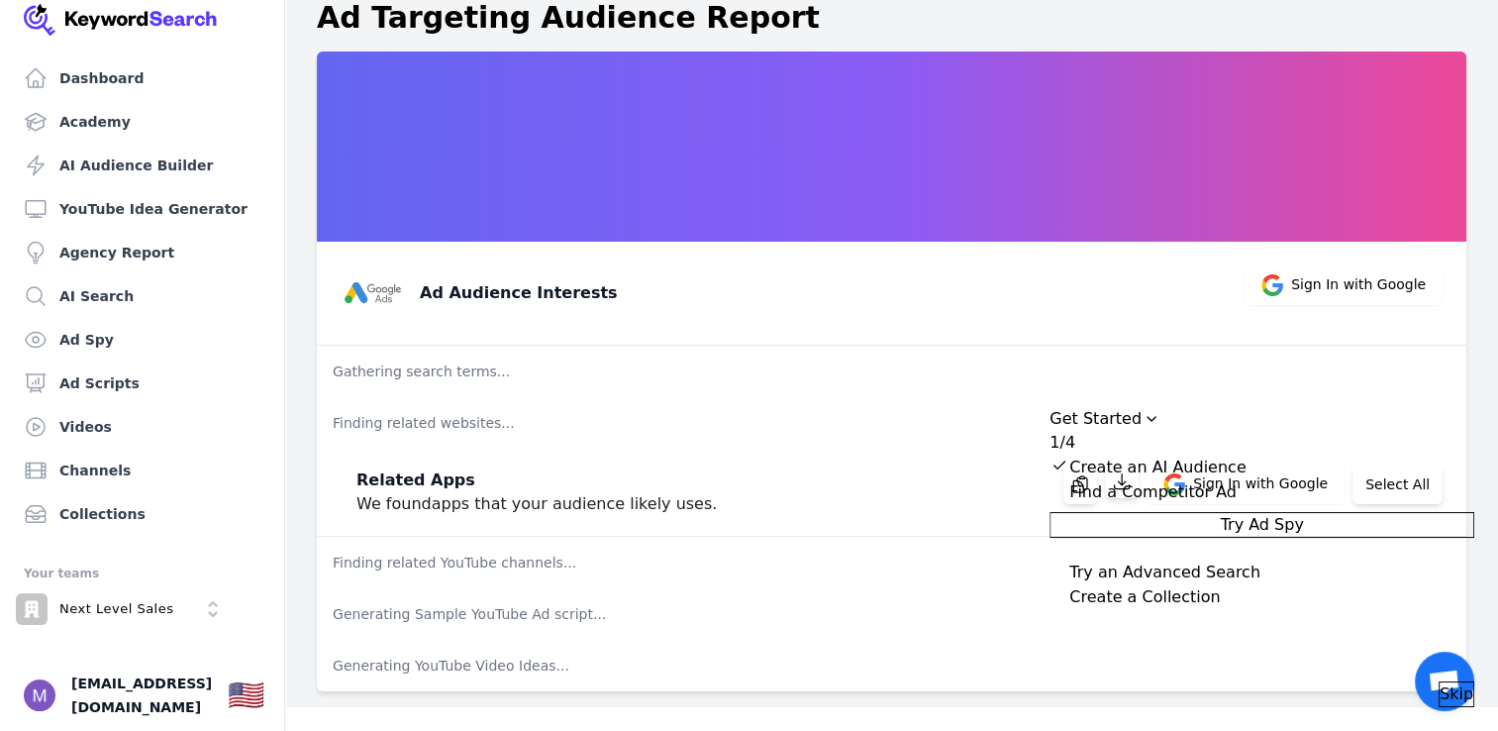
click at [1208, 534] on button "Try Ad Spy" at bounding box center [1262, 525] width 425 height 26
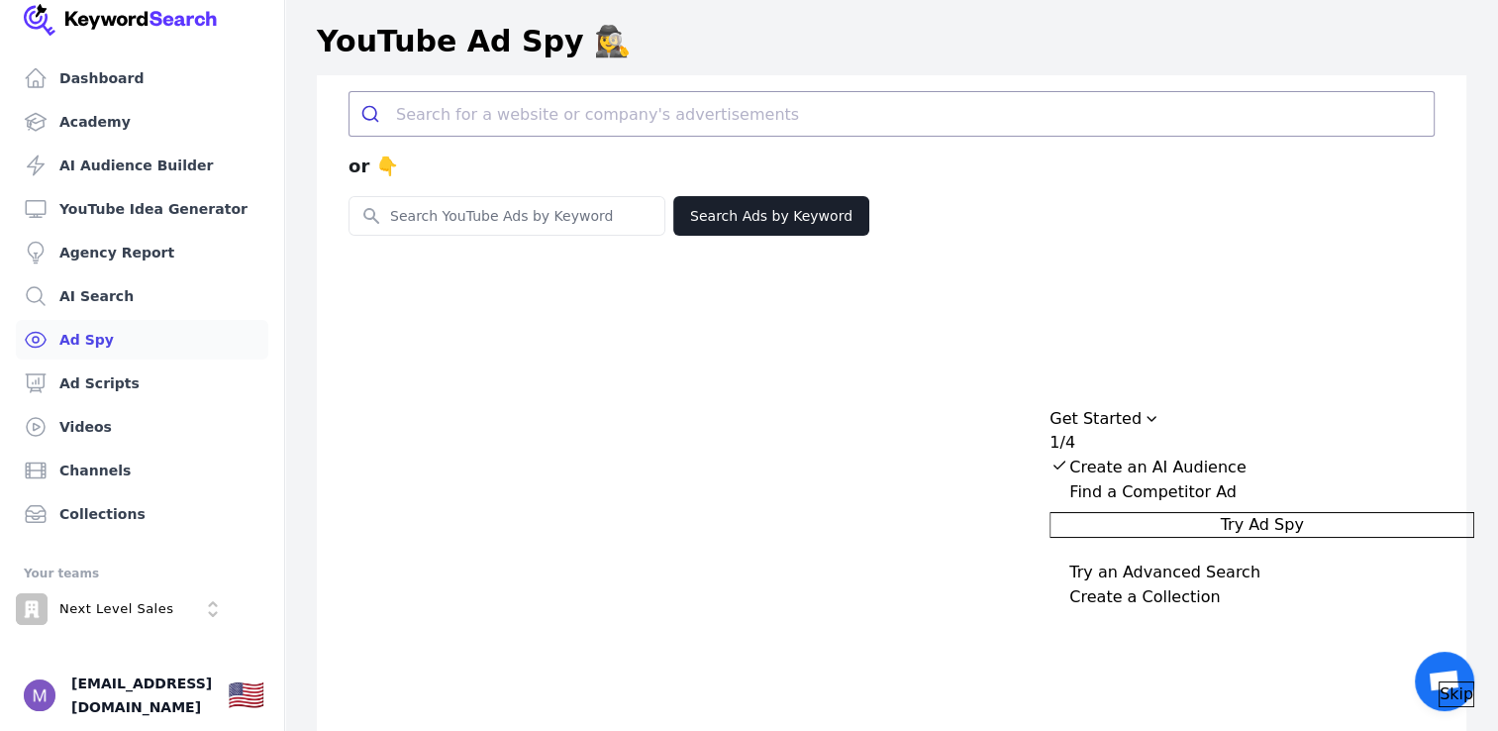
click at [1216, 584] on div "Try an Advanced Search" at bounding box center [1164, 572] width 191 height 24
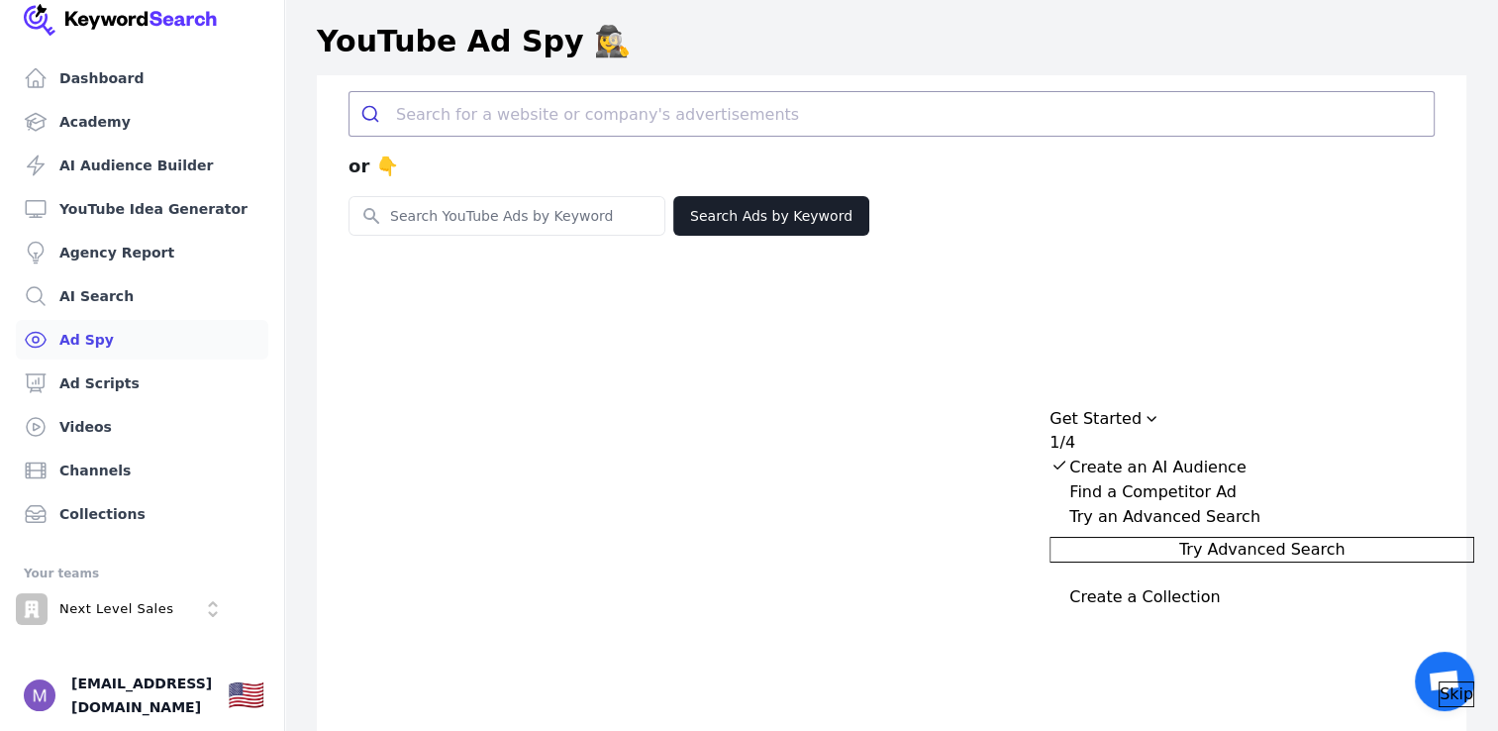
click at [1244, 561] on span "Try Advanced Search" at bounding box center [1262, 550] width 166 height 24
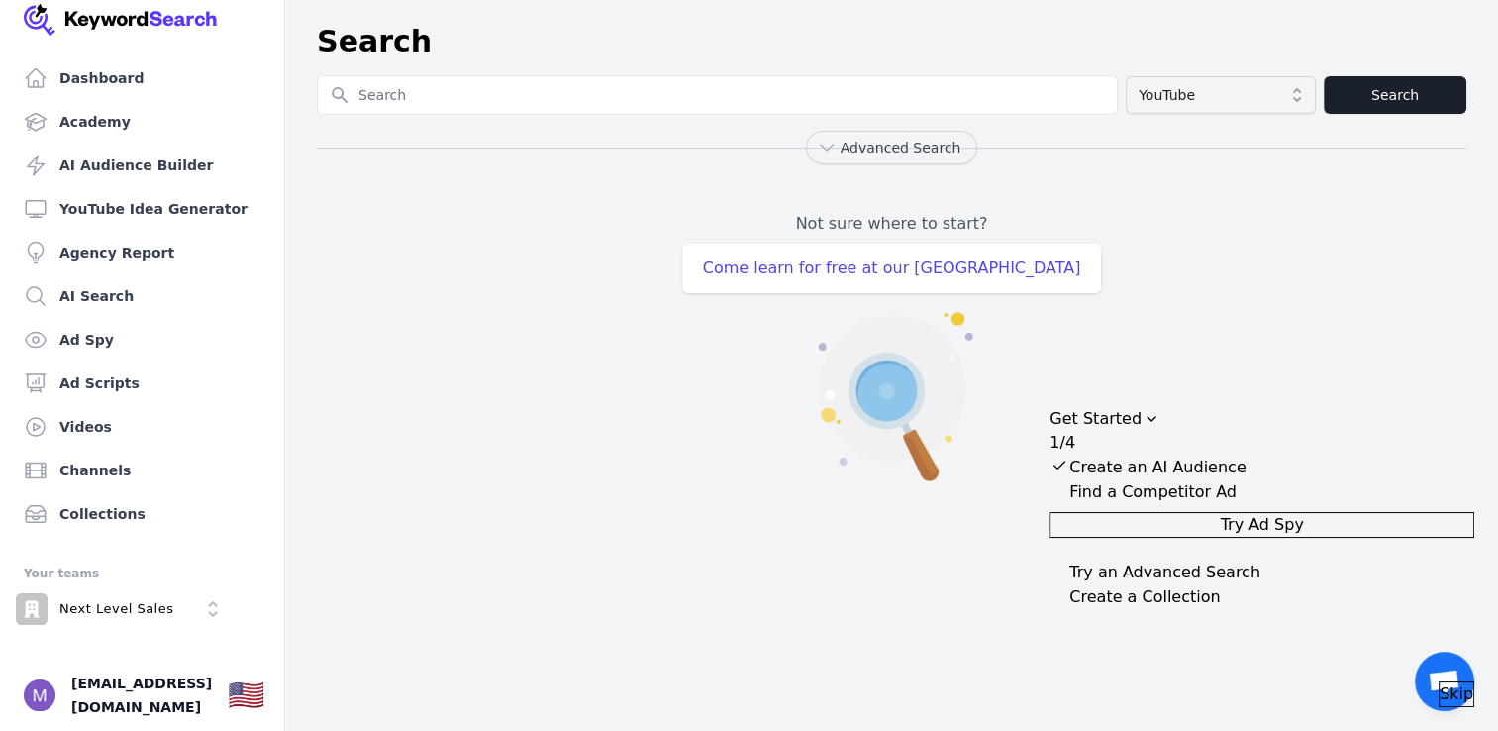
click at [1231, 526] on button "Try Ad Spy" at bounding box center [1262, 525] width 425 height 26
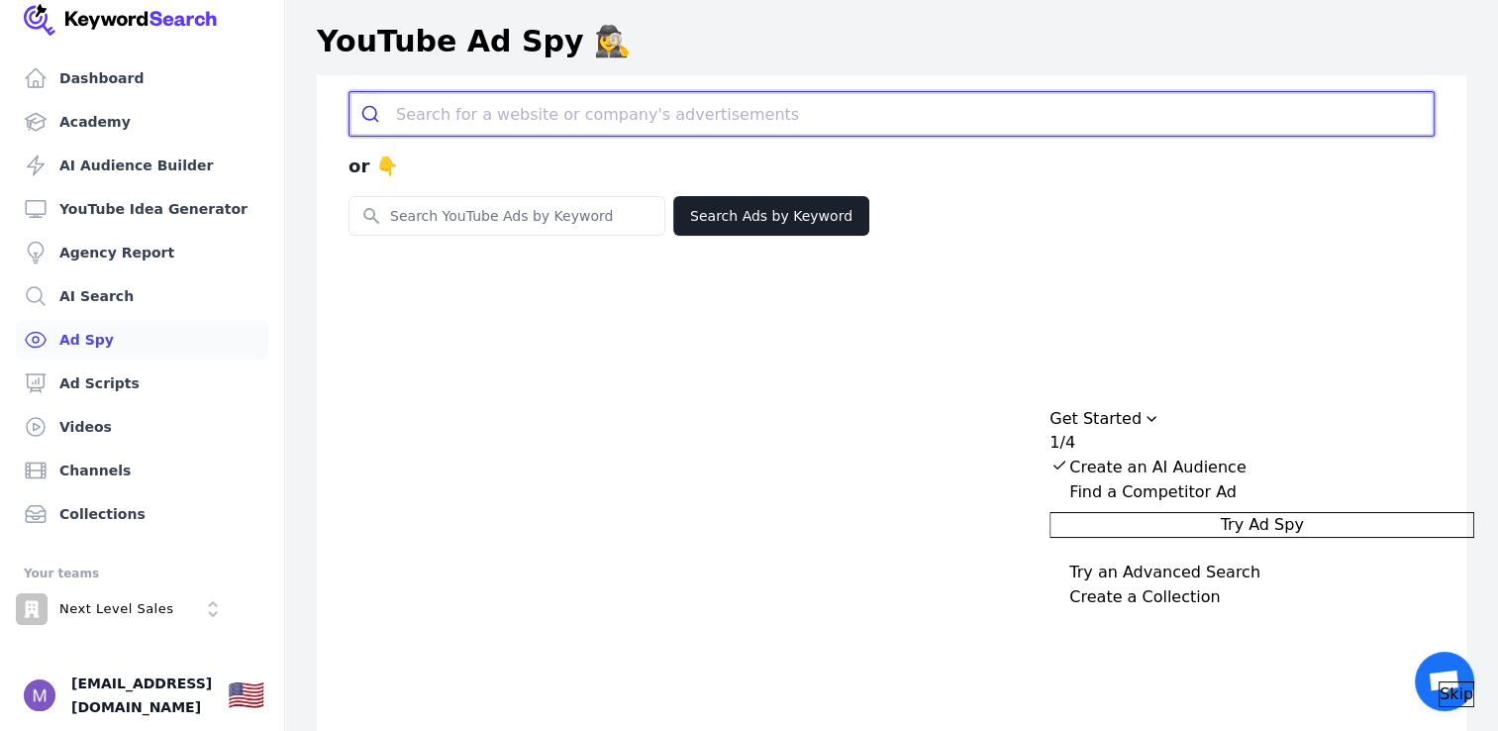
click at [548, 113] on input "search" at bounding box center [915, 114] width 1038 height 44
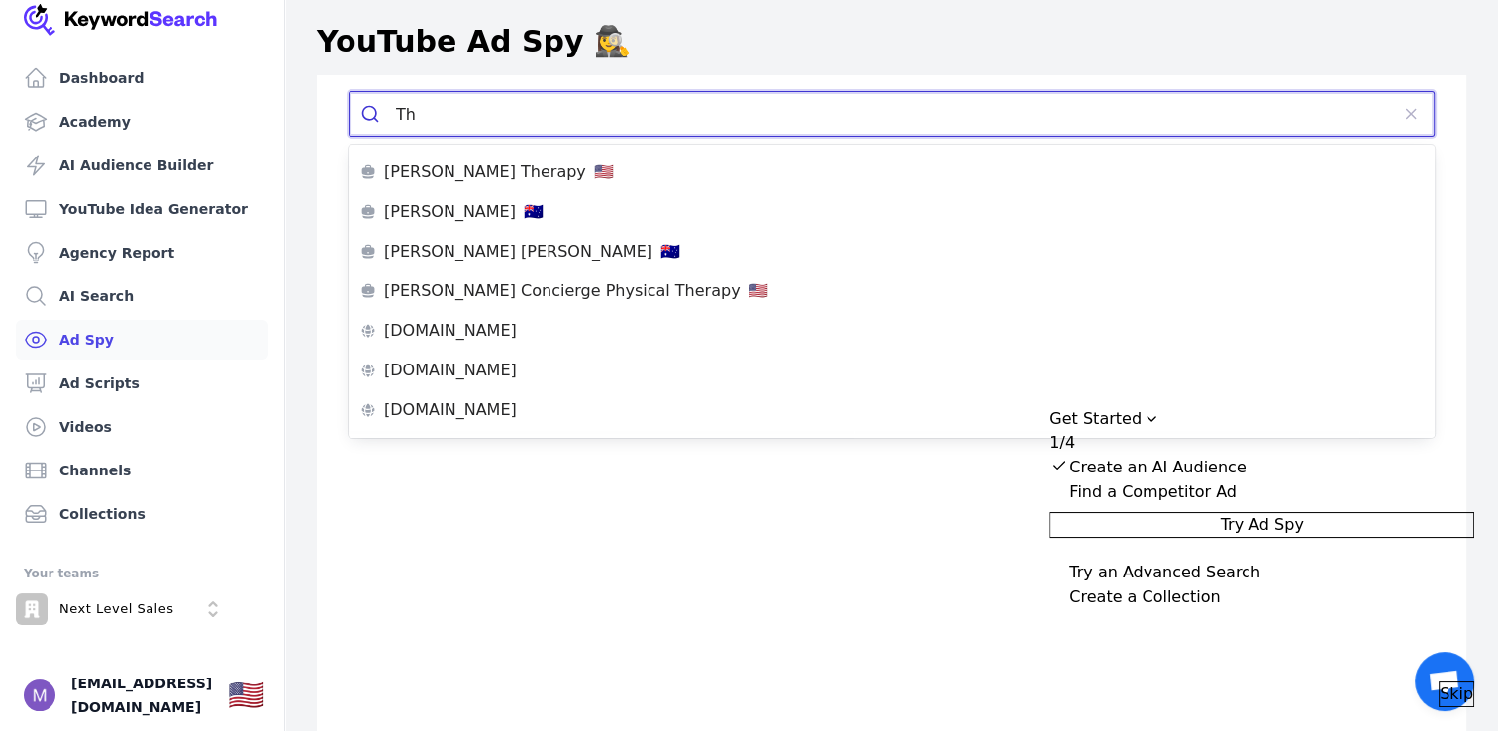
type input "T"
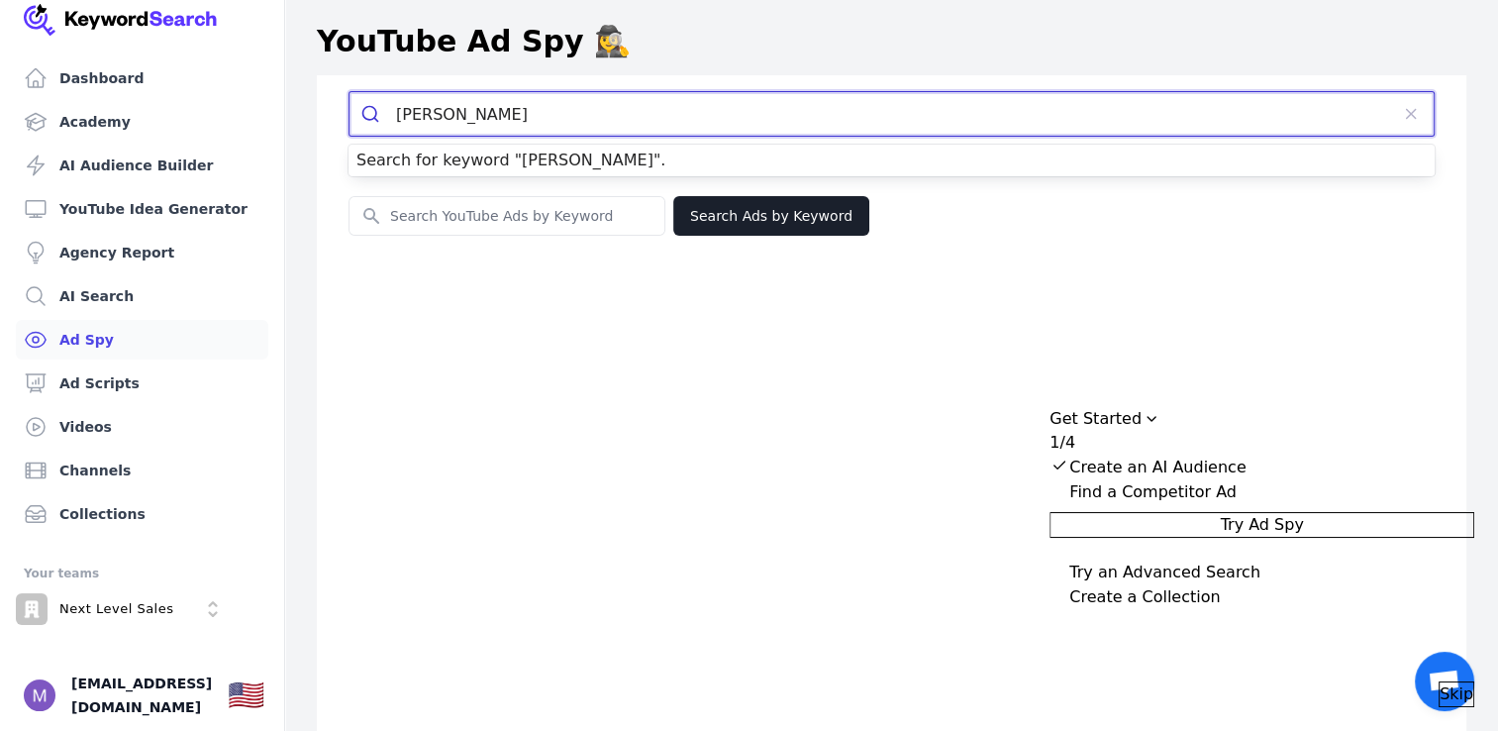
click at [350, 92] on button "submit" at bounding box center [373, 114] width 47 height 44
click at [548, 113] on input "Andy elliott" at bounding box center [892, 114] width 992 height 44
type input "A"
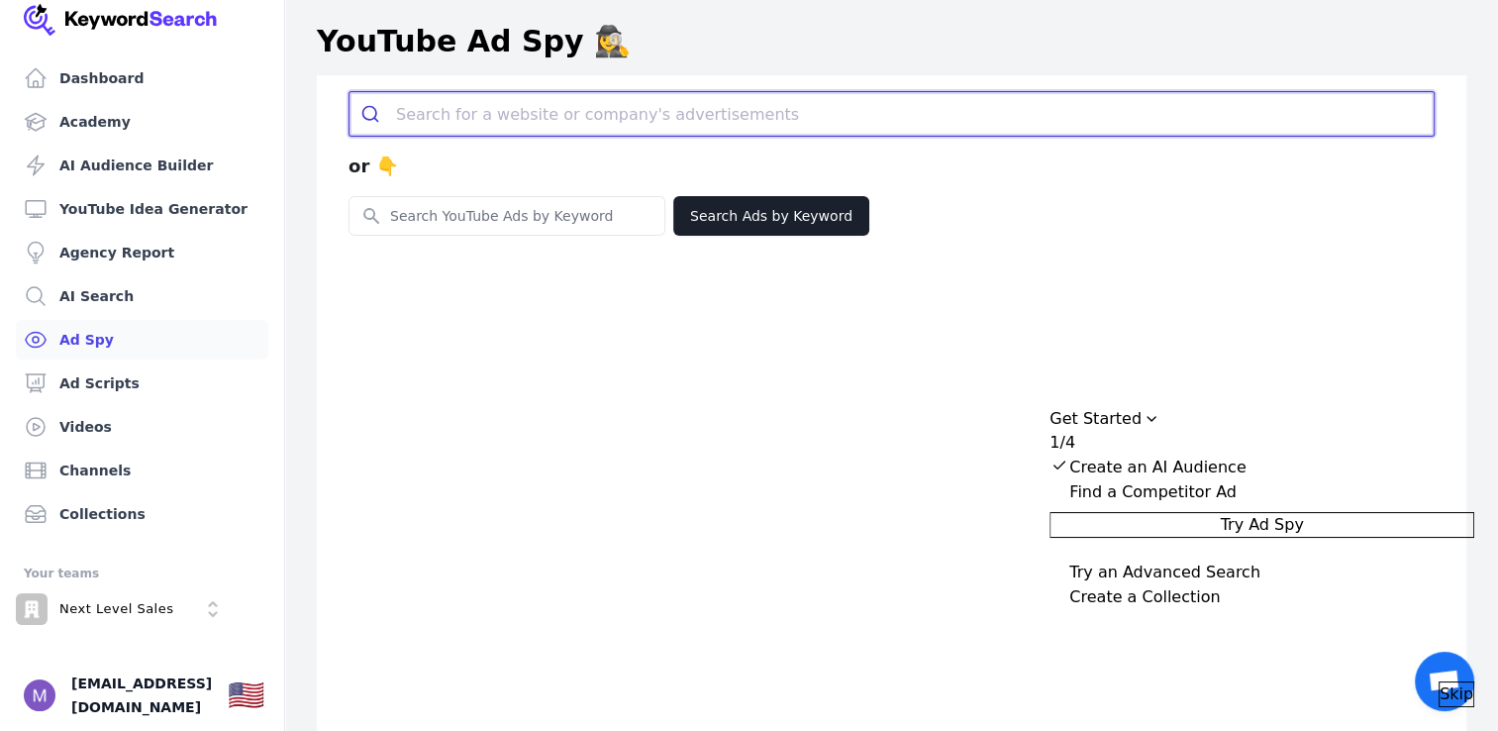
paste input "https://elliott247.com/"
type input "https://elliott247.com/"
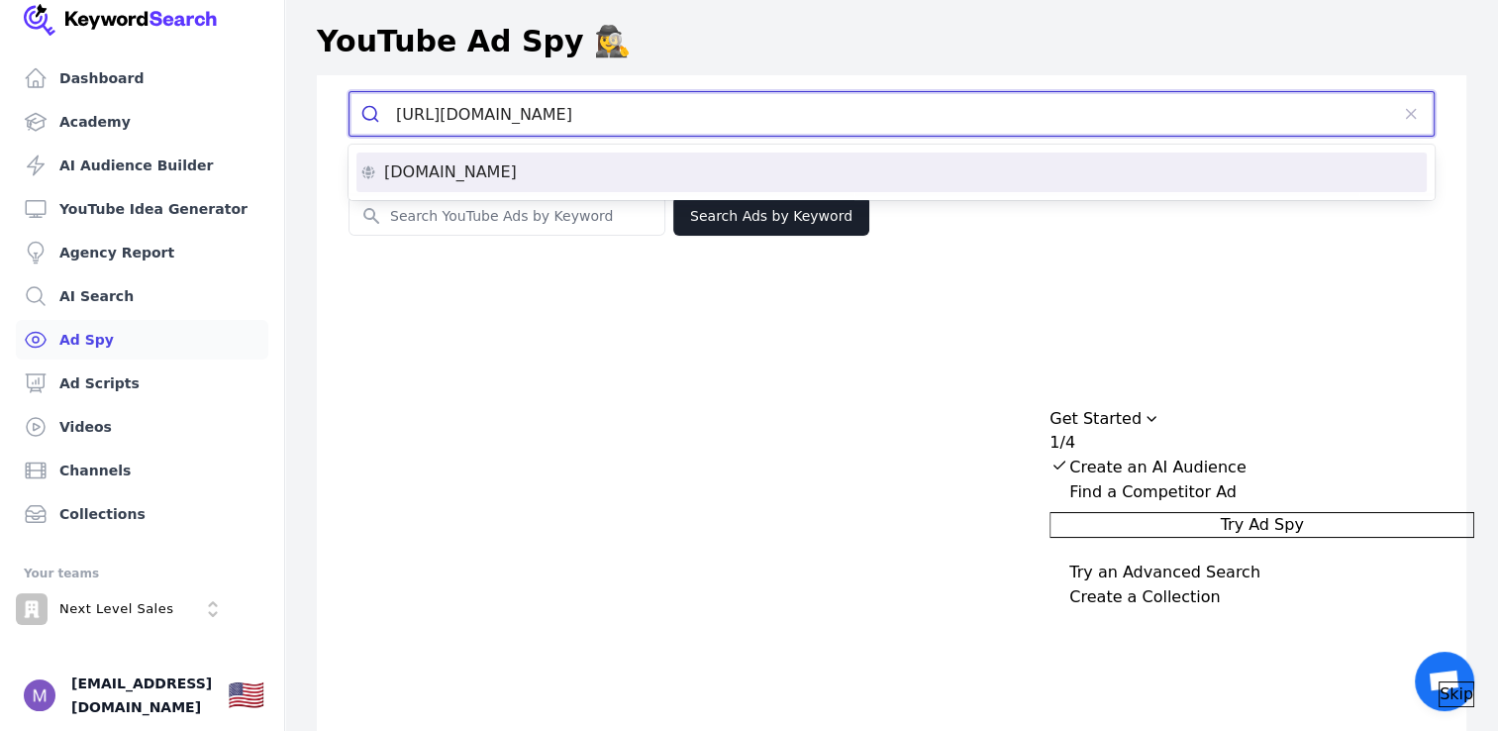
click at [878, 161] on li "elliott247.com" at bounding box center [891, 172] width 1070 height 40
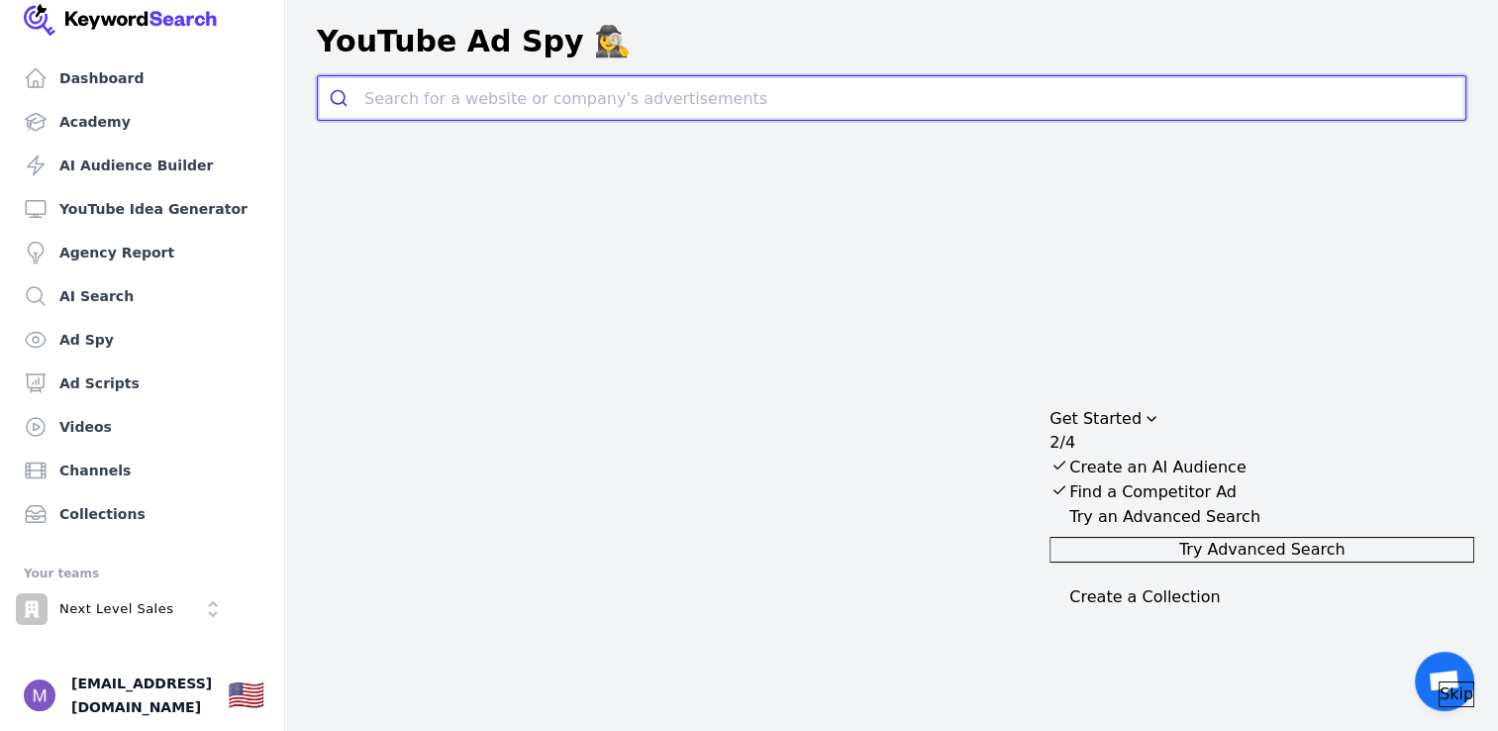
click at [760, 99] on input "search" at bounding box center [914, 98] width 1101 height 44
paste input "https://elliott247.com/"
type input "https://elliott247.com/"
click at [663, 161] on div "elliott247.com" at bounding box center [892, 157] width 1126 height 16
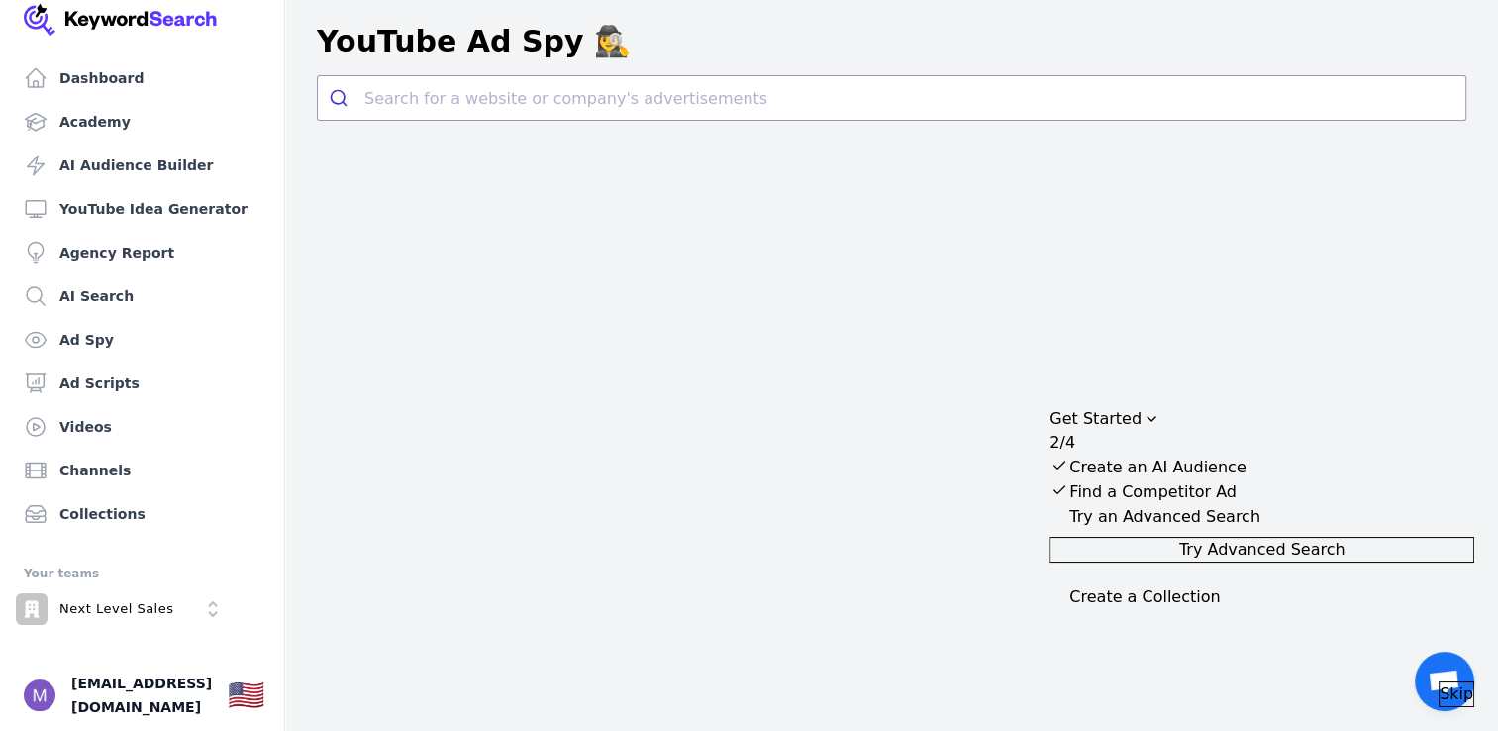
click at [1261, 560] on button "Try Advanced Search" at bounding box center [1262, 550] width 425 height 26
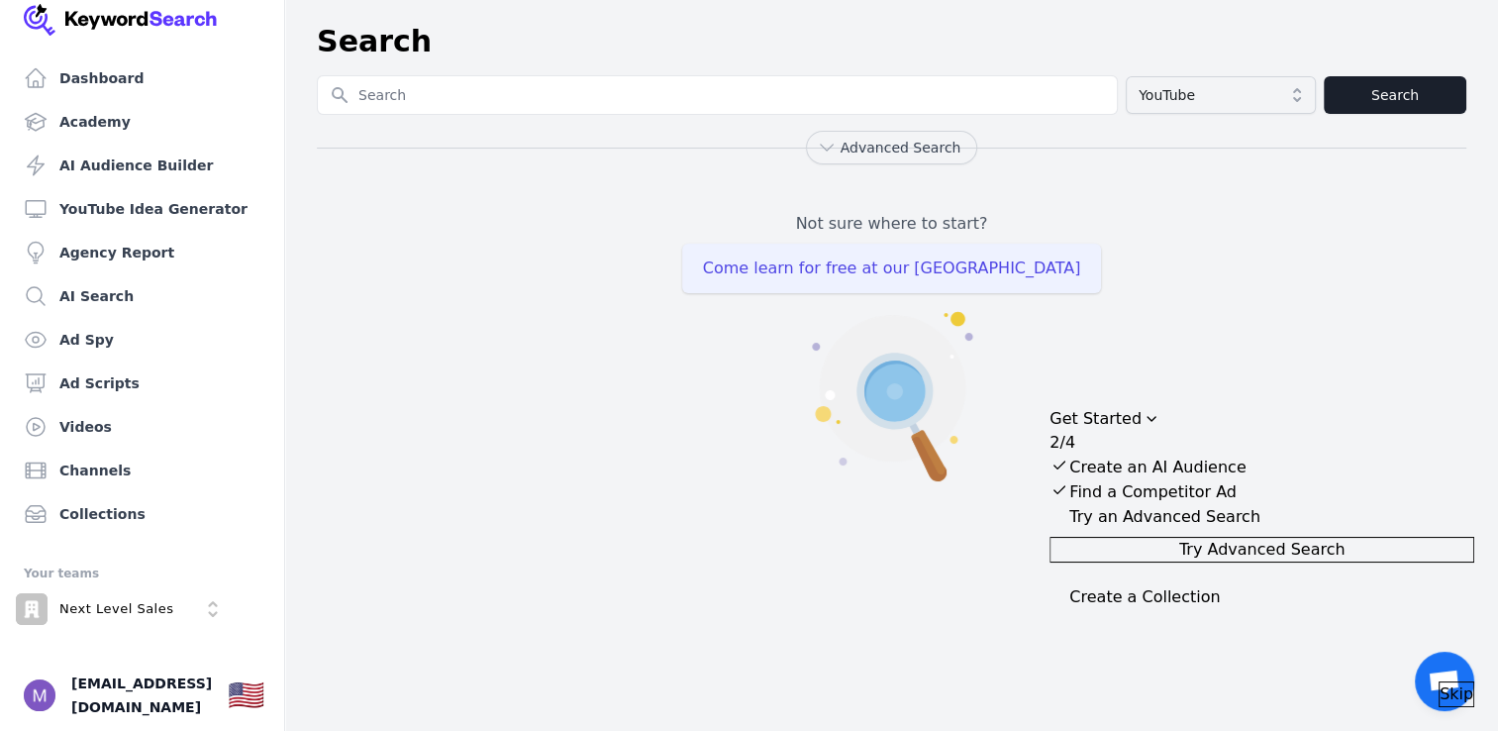
click at [930, 264] on span "Come learn for free at our [GEOGRAPHIC_DATA]" at bounding box center [892, 269] width 420 height 50
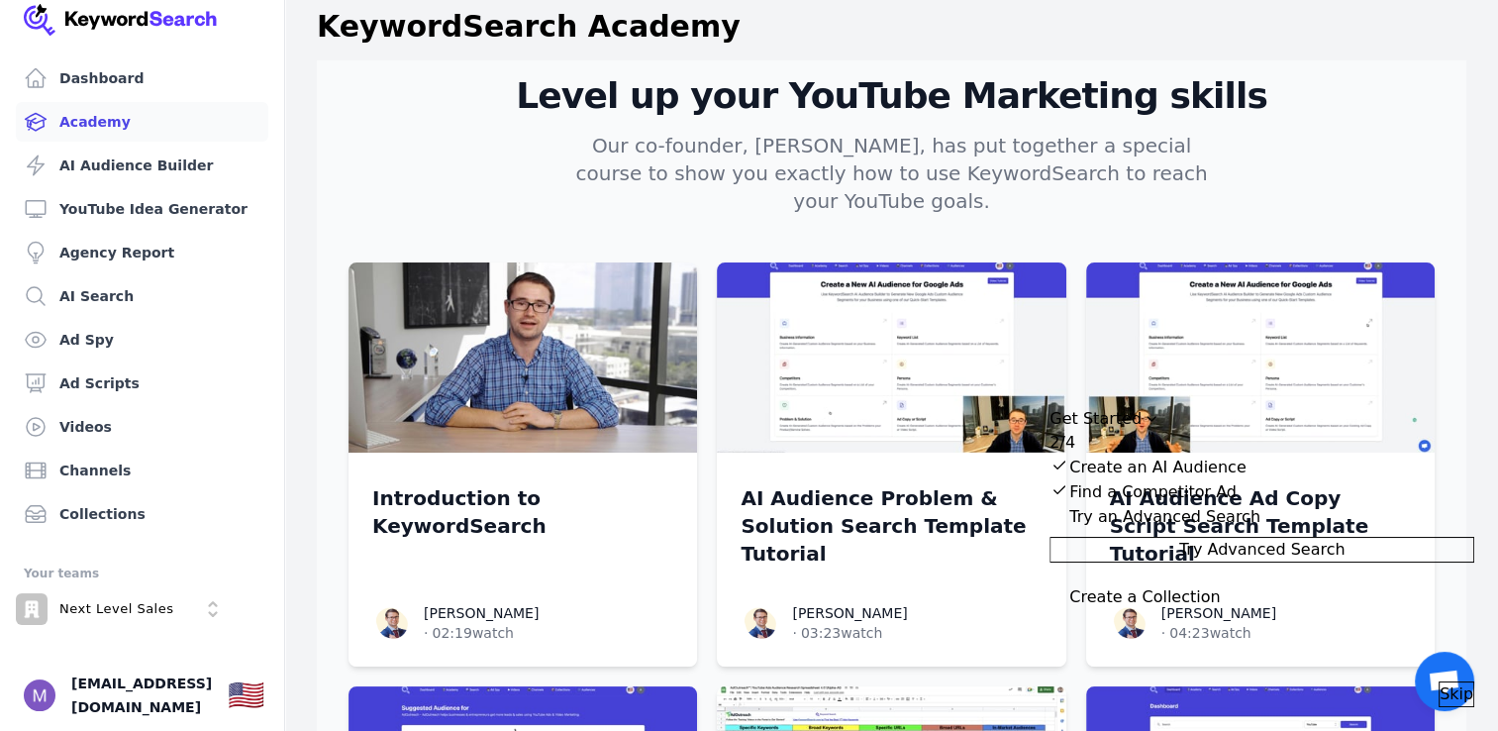
scroll to position [16, 0]
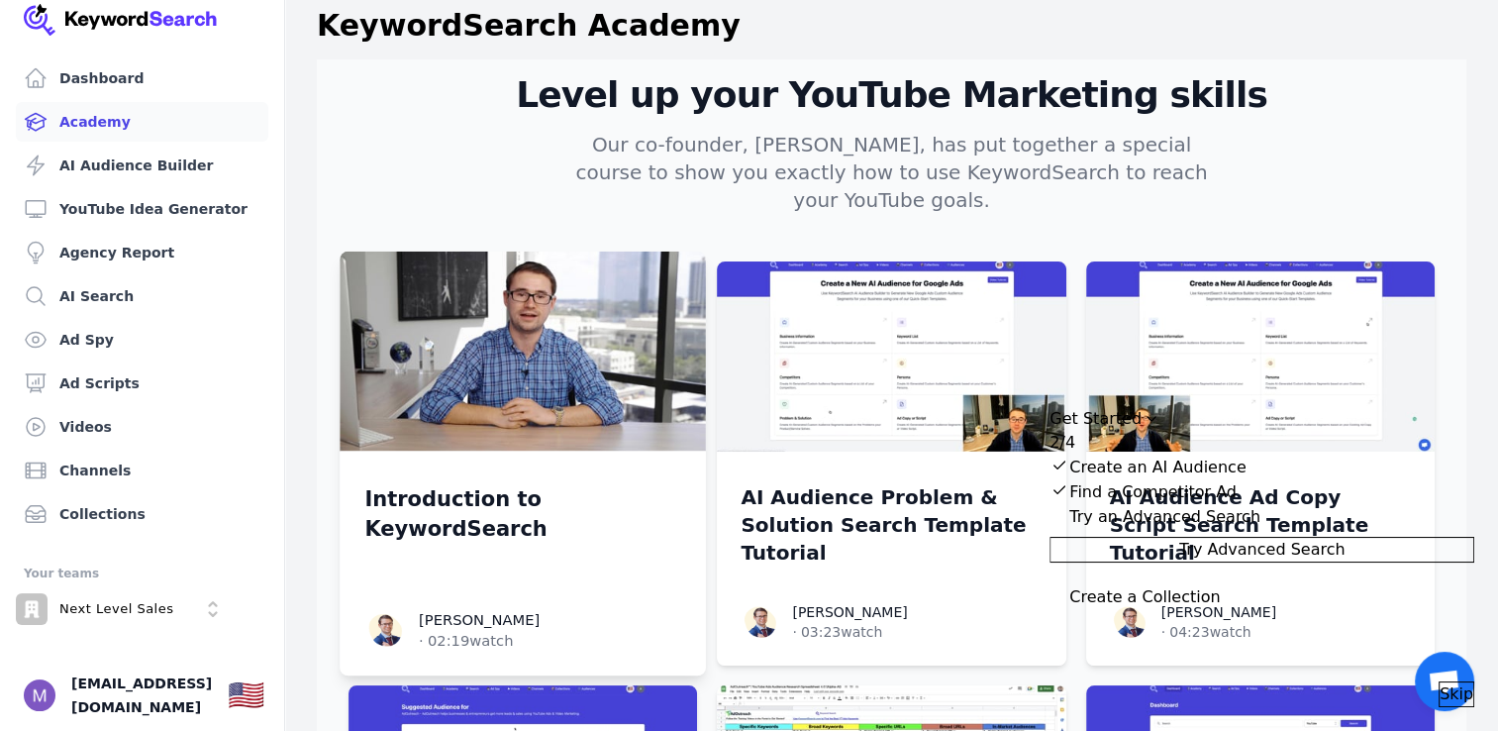
click at [533, 484] on p "Introduction to KeywordSearch" at bounding box center [522, 513] width 317 height 58
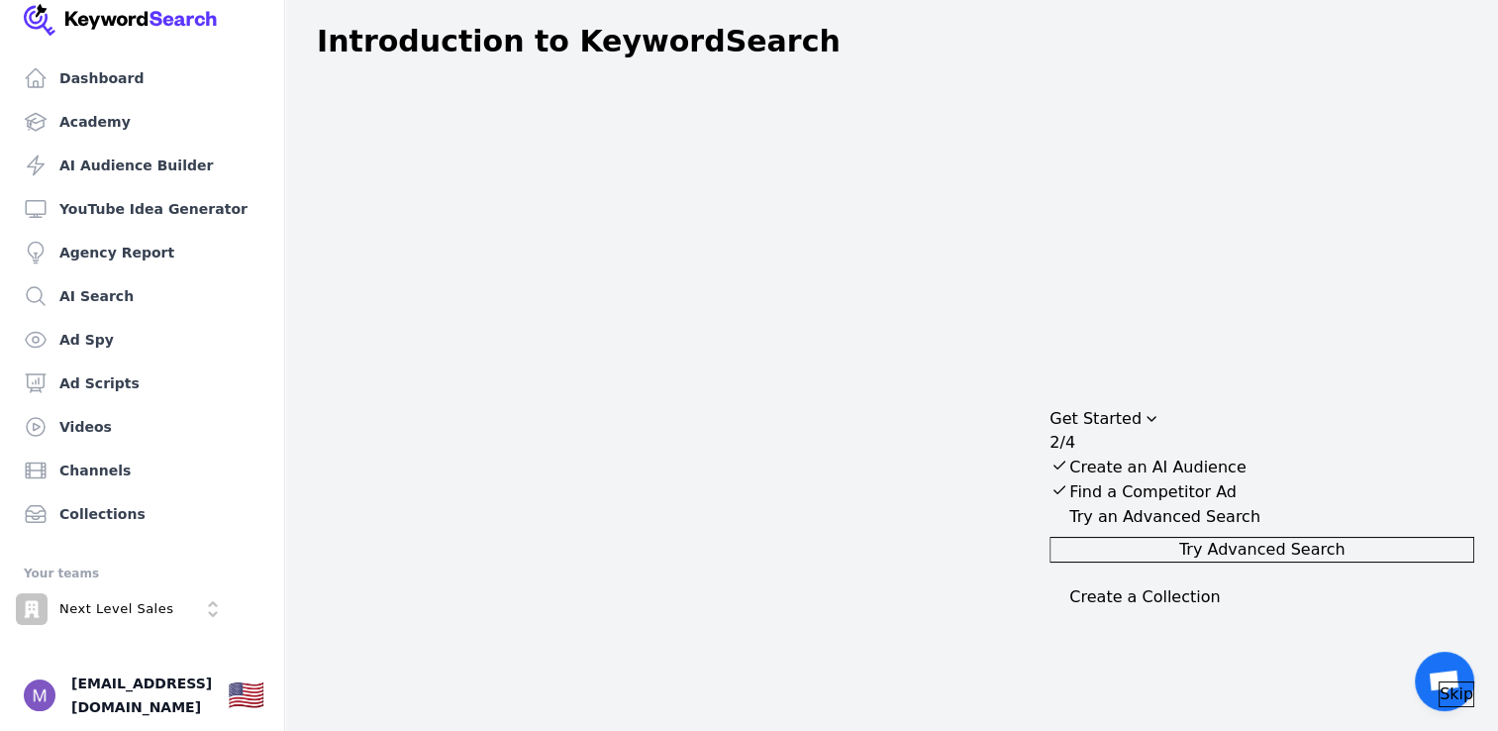
click at [1142, 407] on div "Get Started" at bounding box center [1096, 419] width 92 height 24
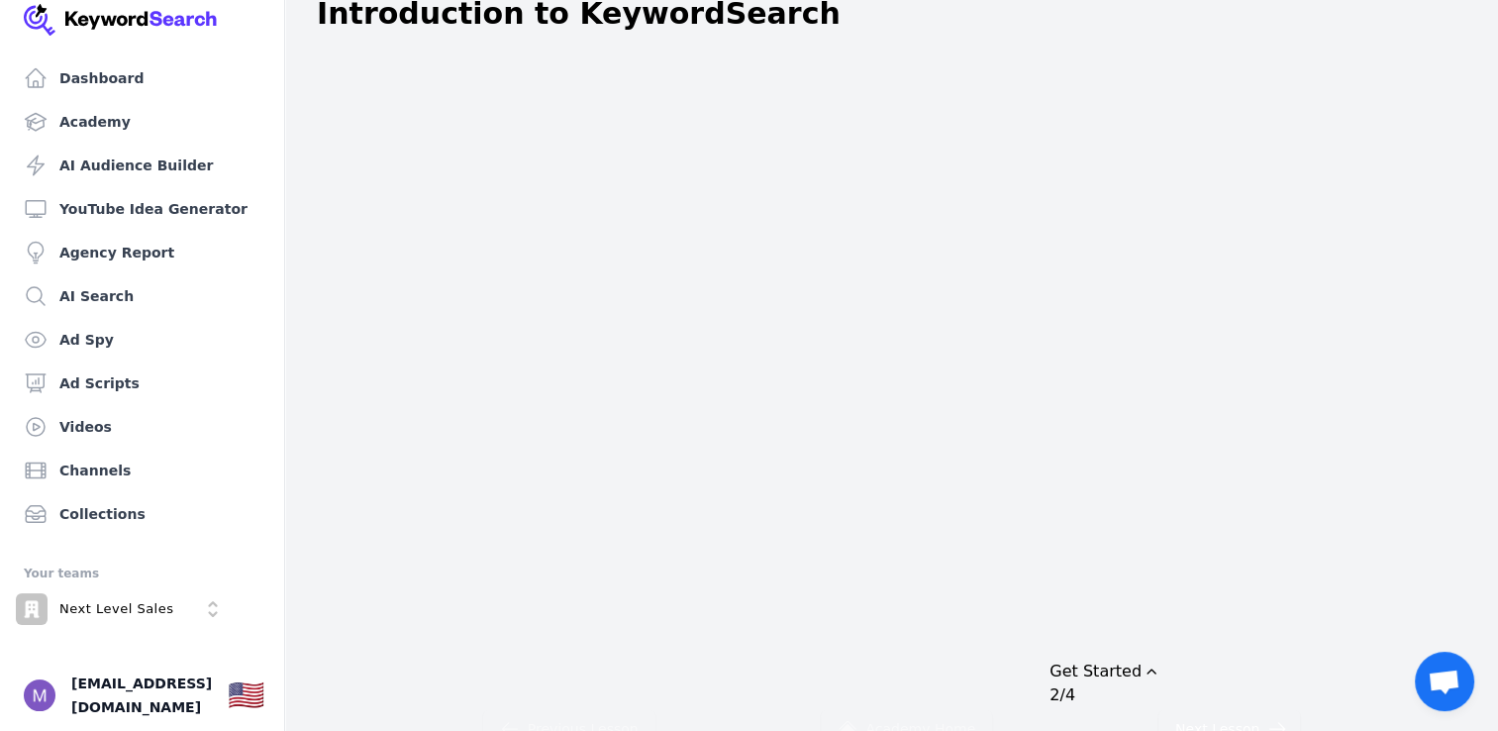
scroll to position [27, 0]
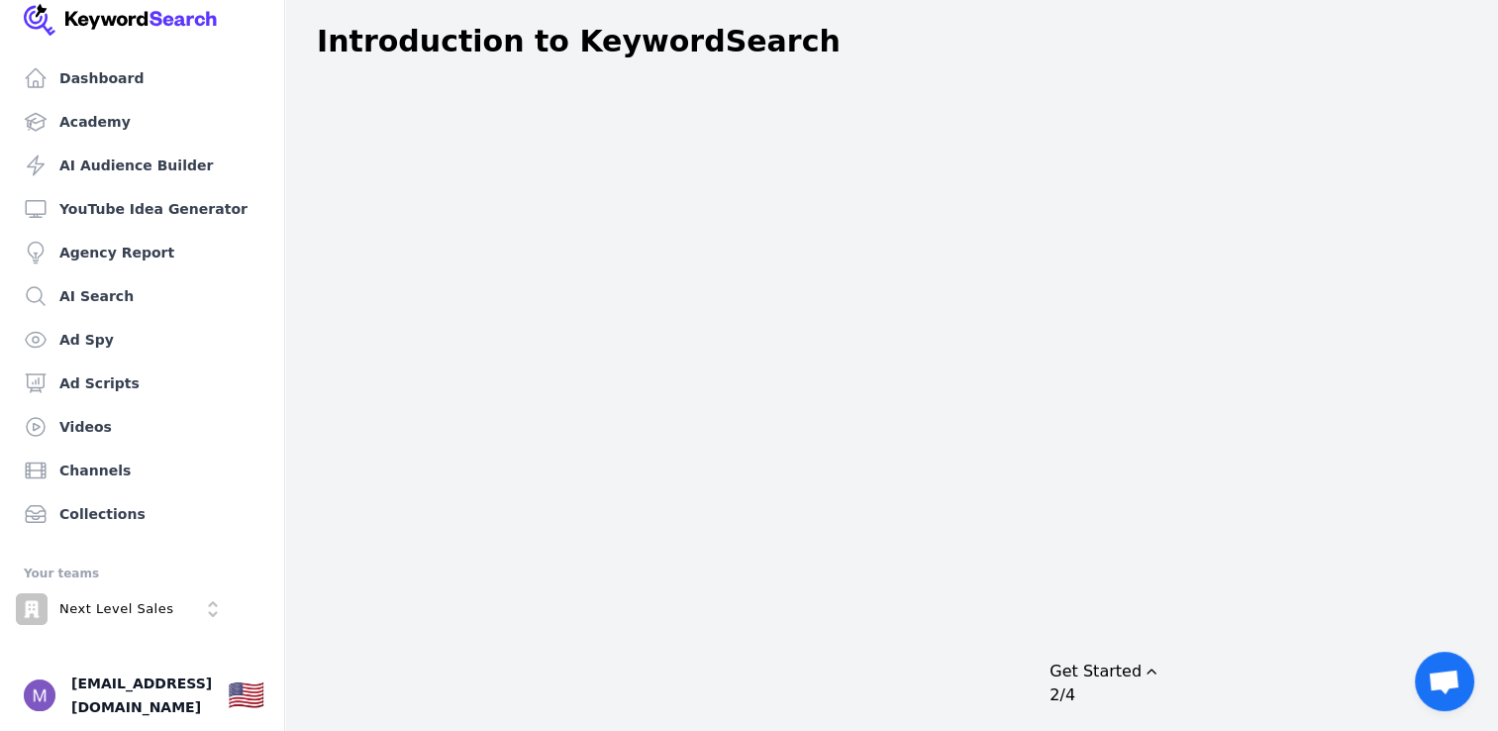
scroll to position [175, 0]
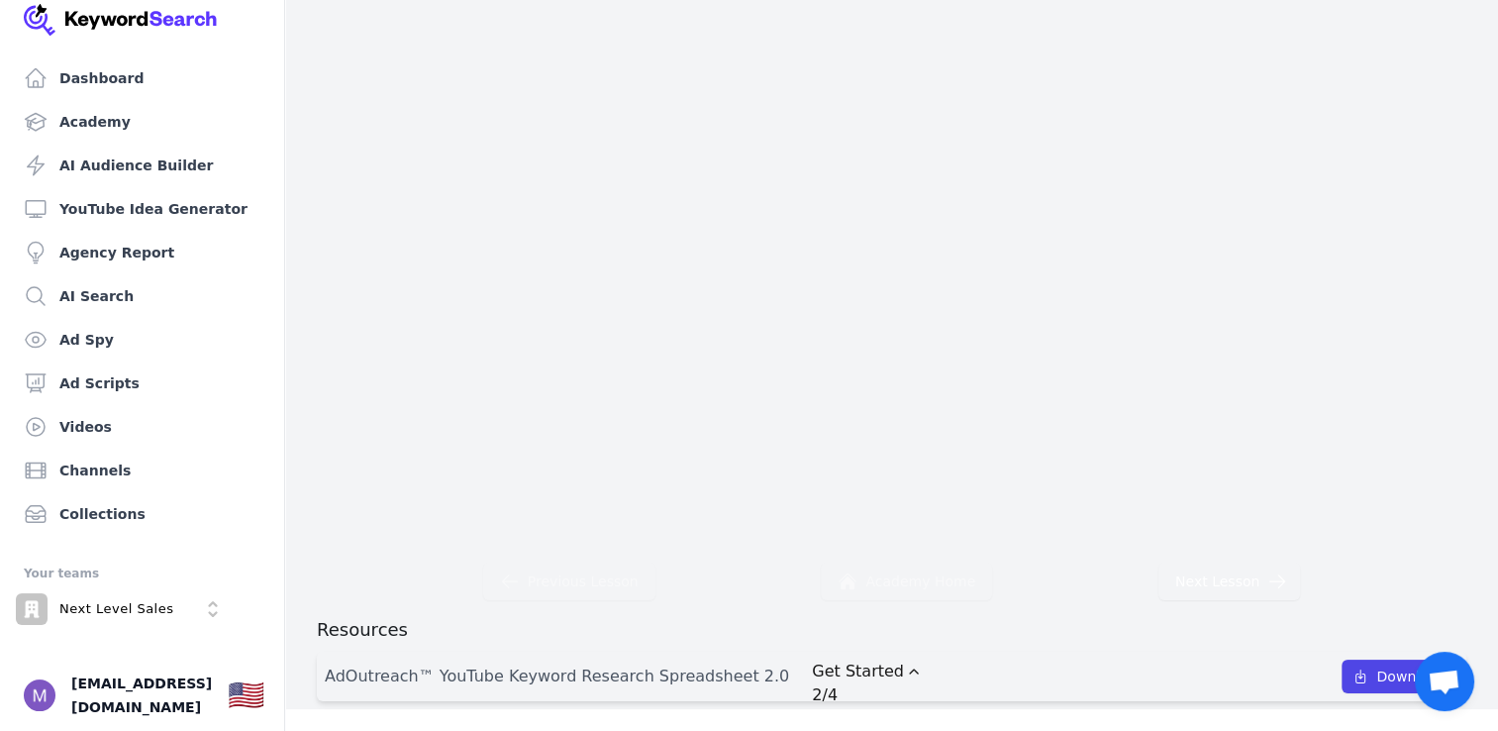
drag, startPoint x: 1250, startPoint y: 629, endPoint x: 996, endPoint y: 596, distance: 255.6
click at [996, 556] on body "Dashboard Academy AI Audience Builder YouTube Idea Generator Agency Report AI S…" at bounding box center [749, 190] width 1498 height 731
click at [1368, 676] on icon at bounding box center [1361, 676] width 16 height 16
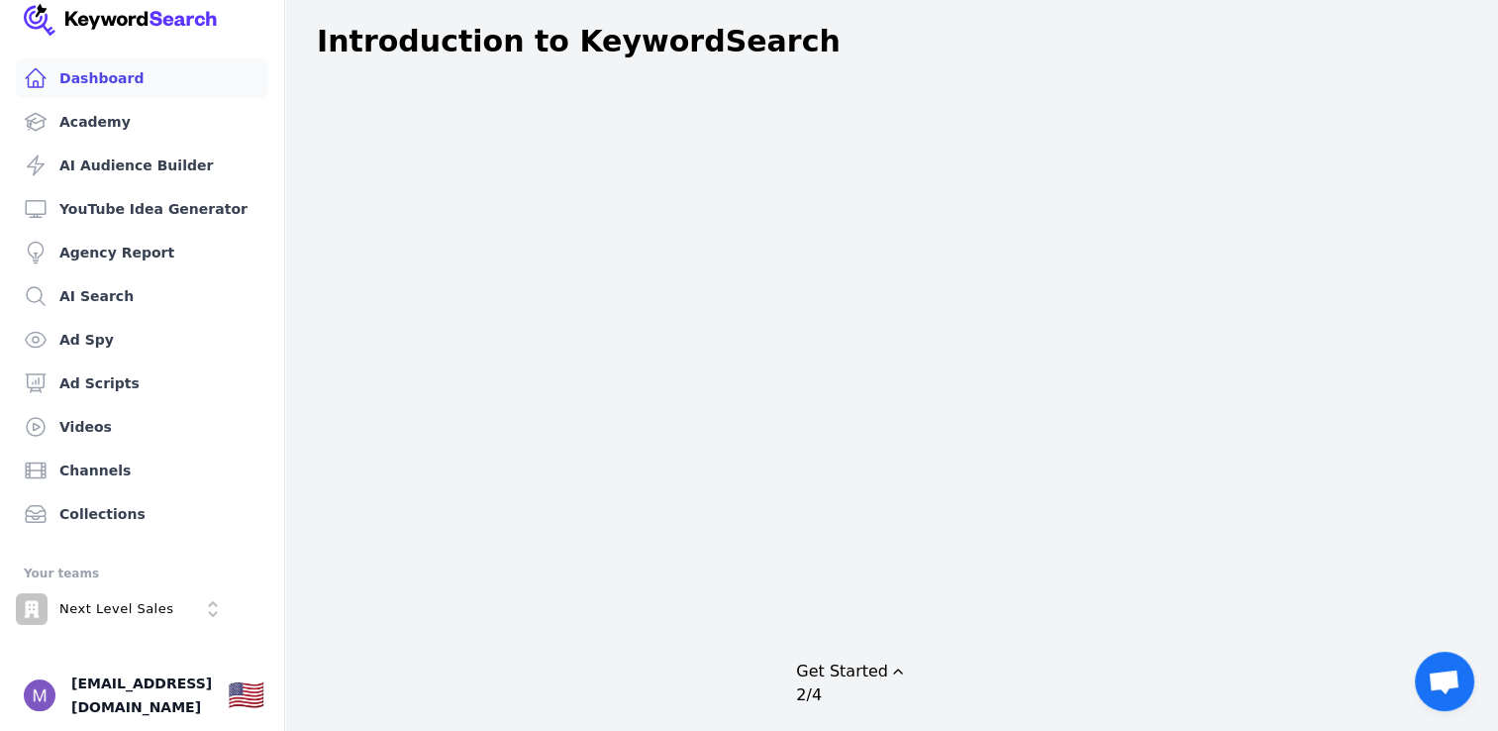
click at [142, 69] on link "Dashboard" at bounding box center [142, 78] width 253 height 40
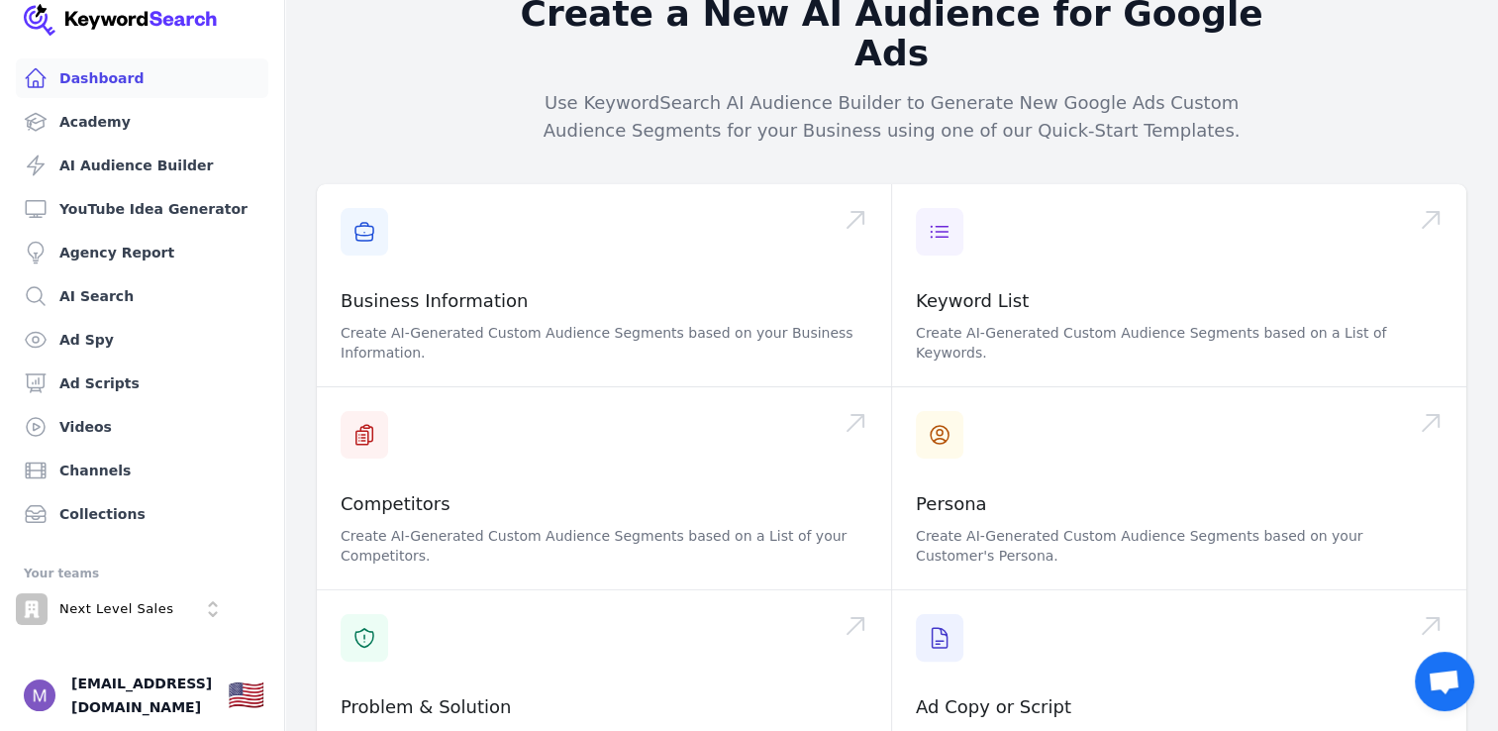
scroll to position [301, 0]
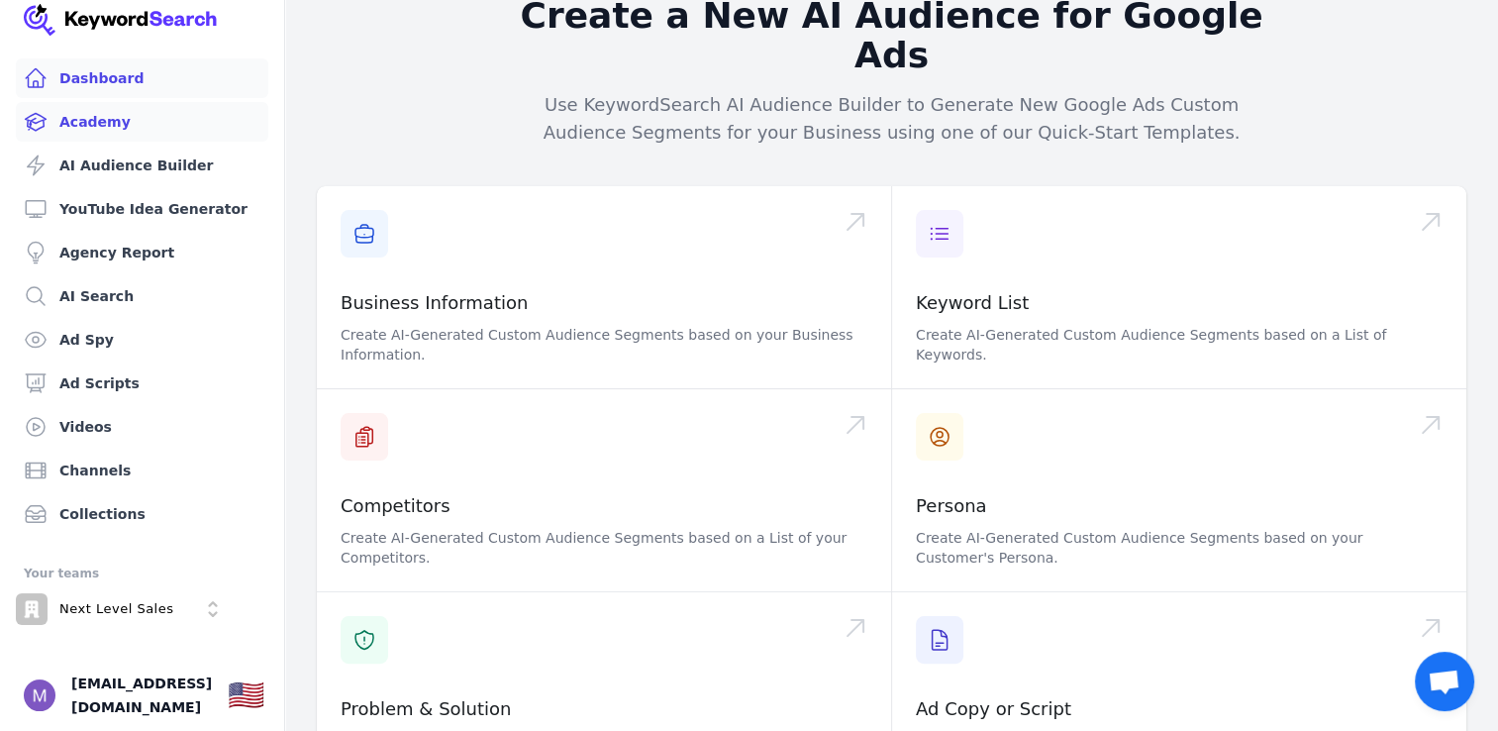
click at [126, 103] on link "Academy" at bounding box center [142, 122] width 253 height 40
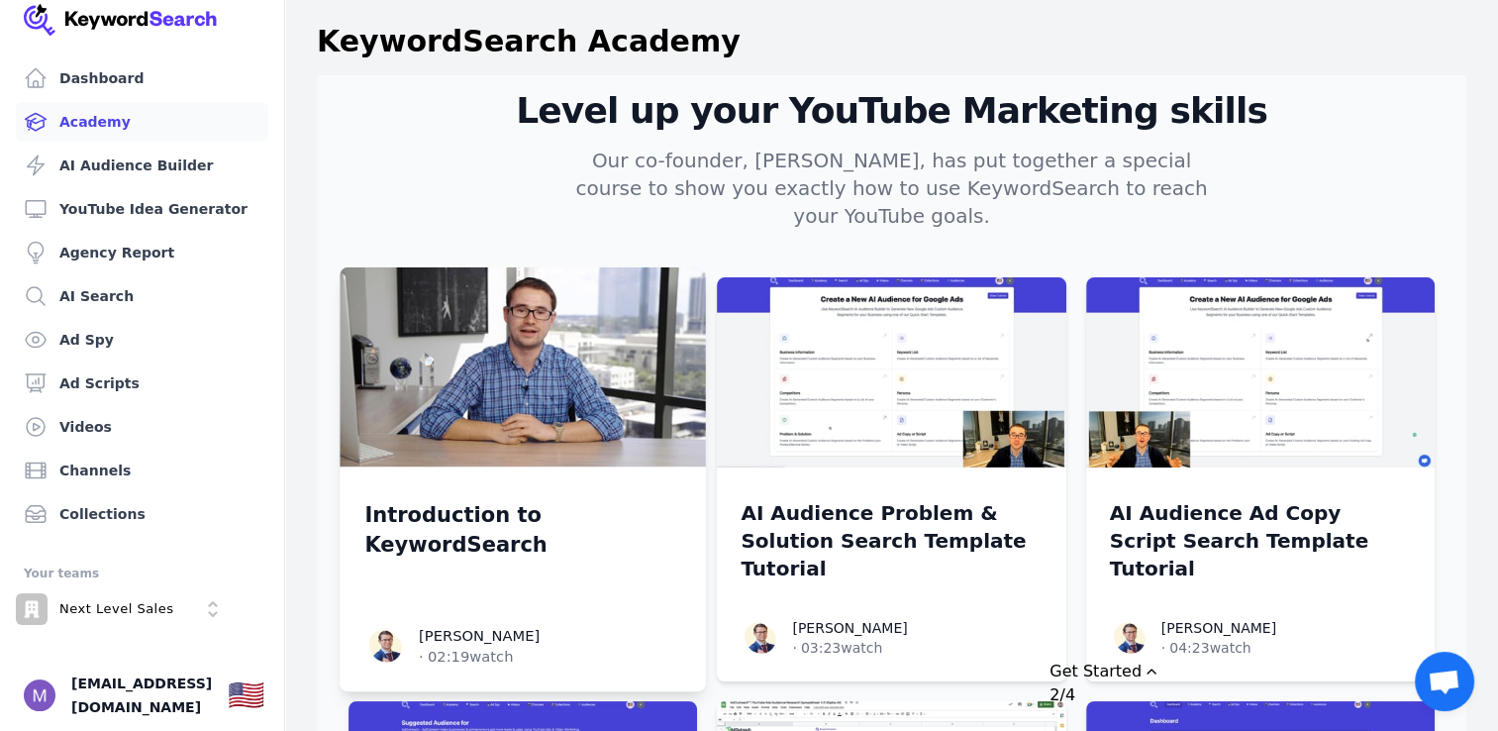
click at [499, 466] on div "Introduction to KeywordSearch Aleric Heck Aleric Heck · 02:19 watch" at bounding box center [523, 578] width 366 height 225
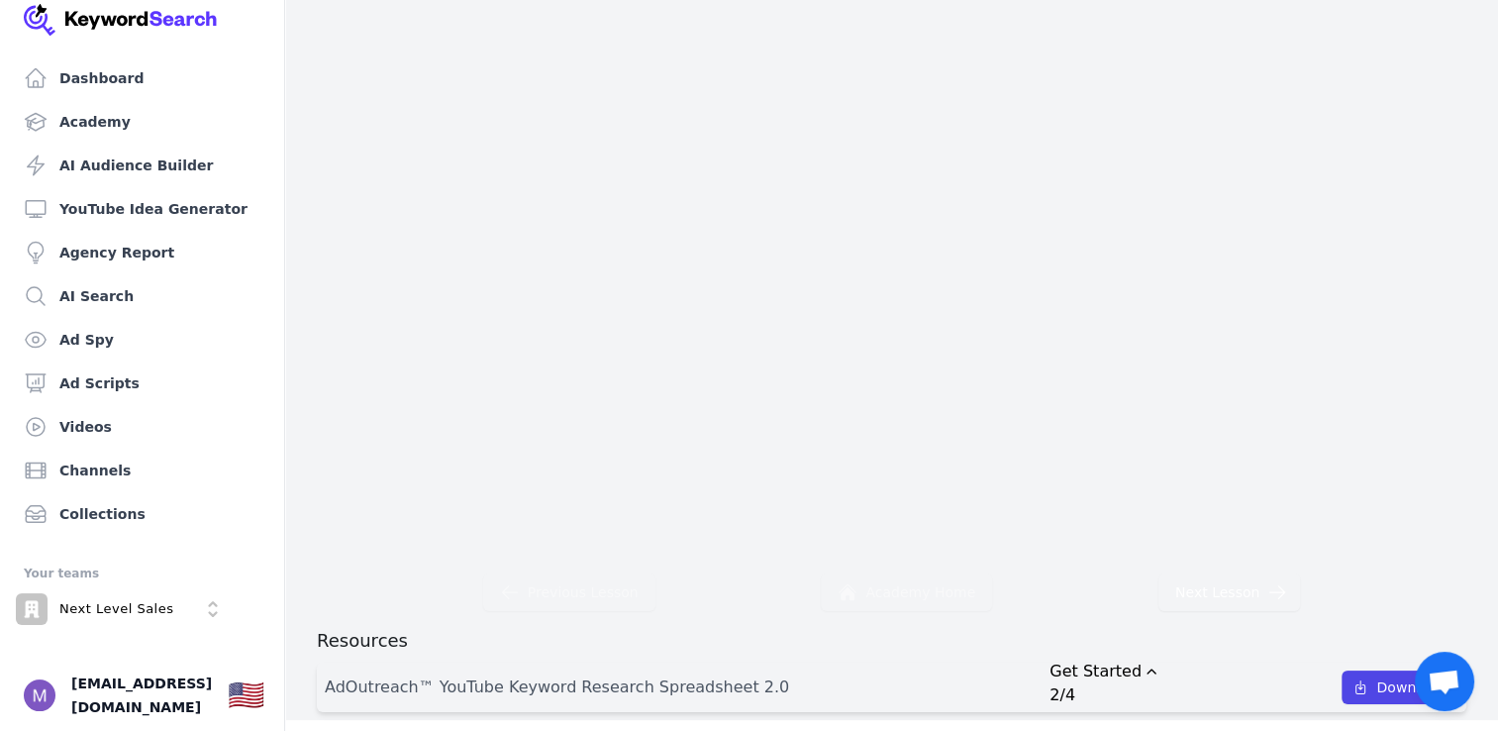
scroll to position [163, 0]
click at [160, 192] on link "YouTube Idea Generator" at bounding box center [142, 209] width 253 height 40
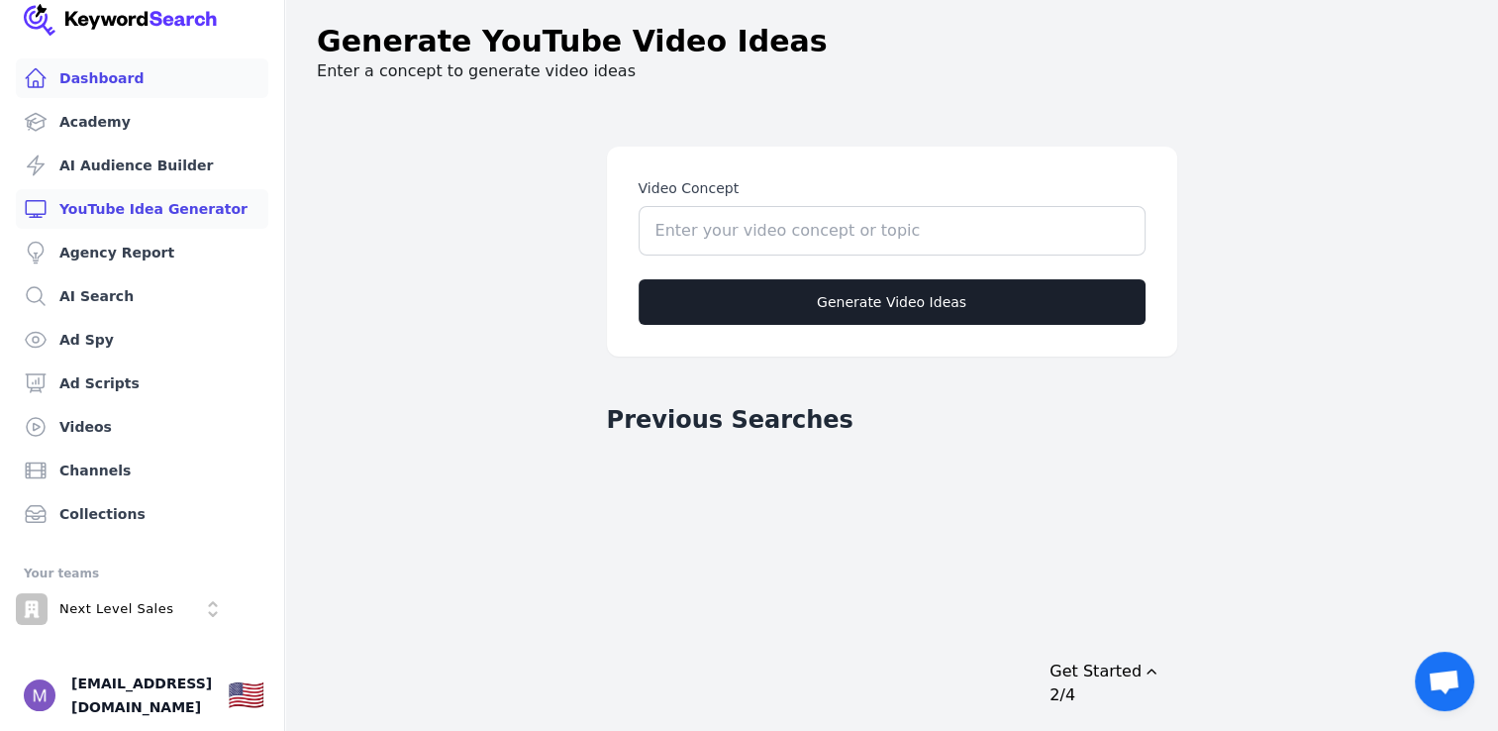
click at [142, 78] on link "Dashboard" at bounding box center [142, 78] width 253 height 40
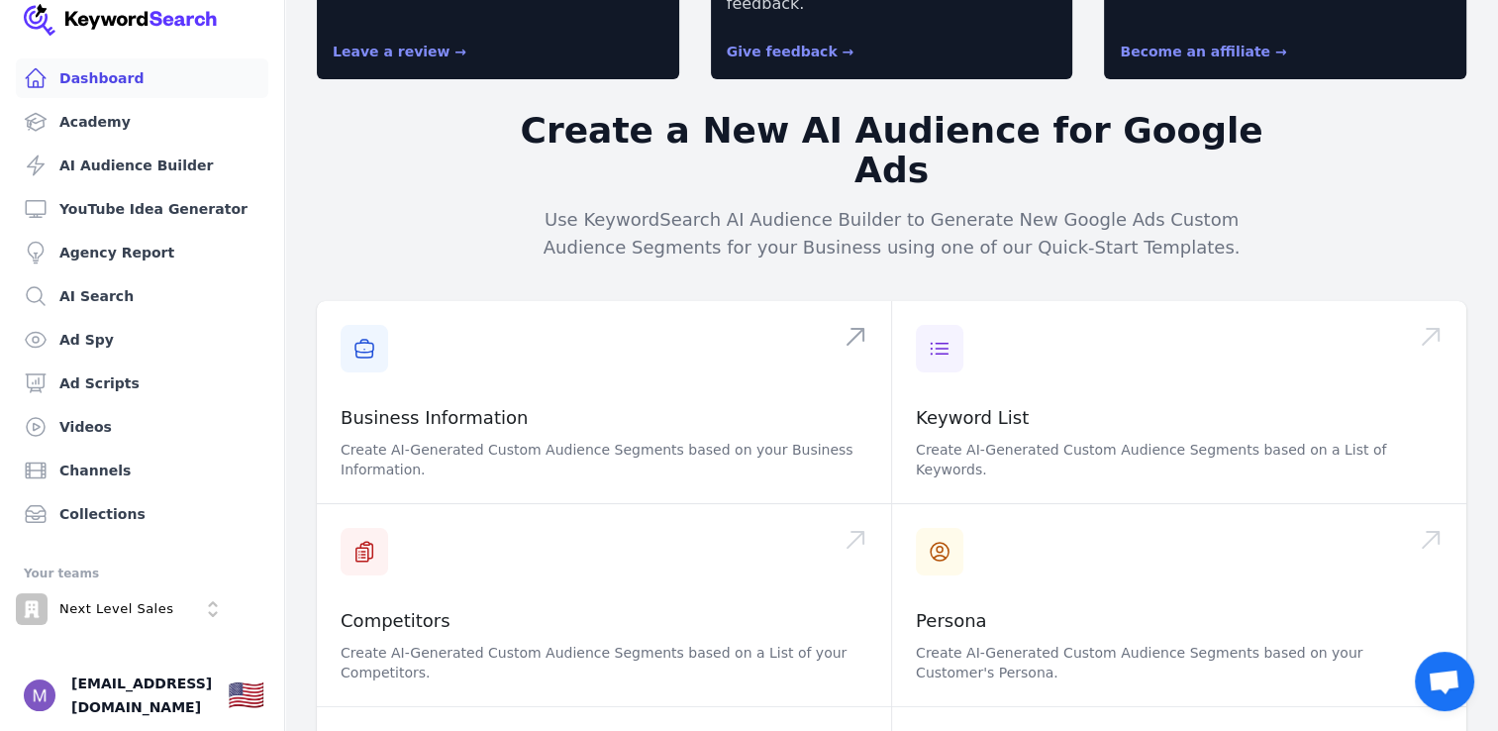
scroll to position [188, 0]
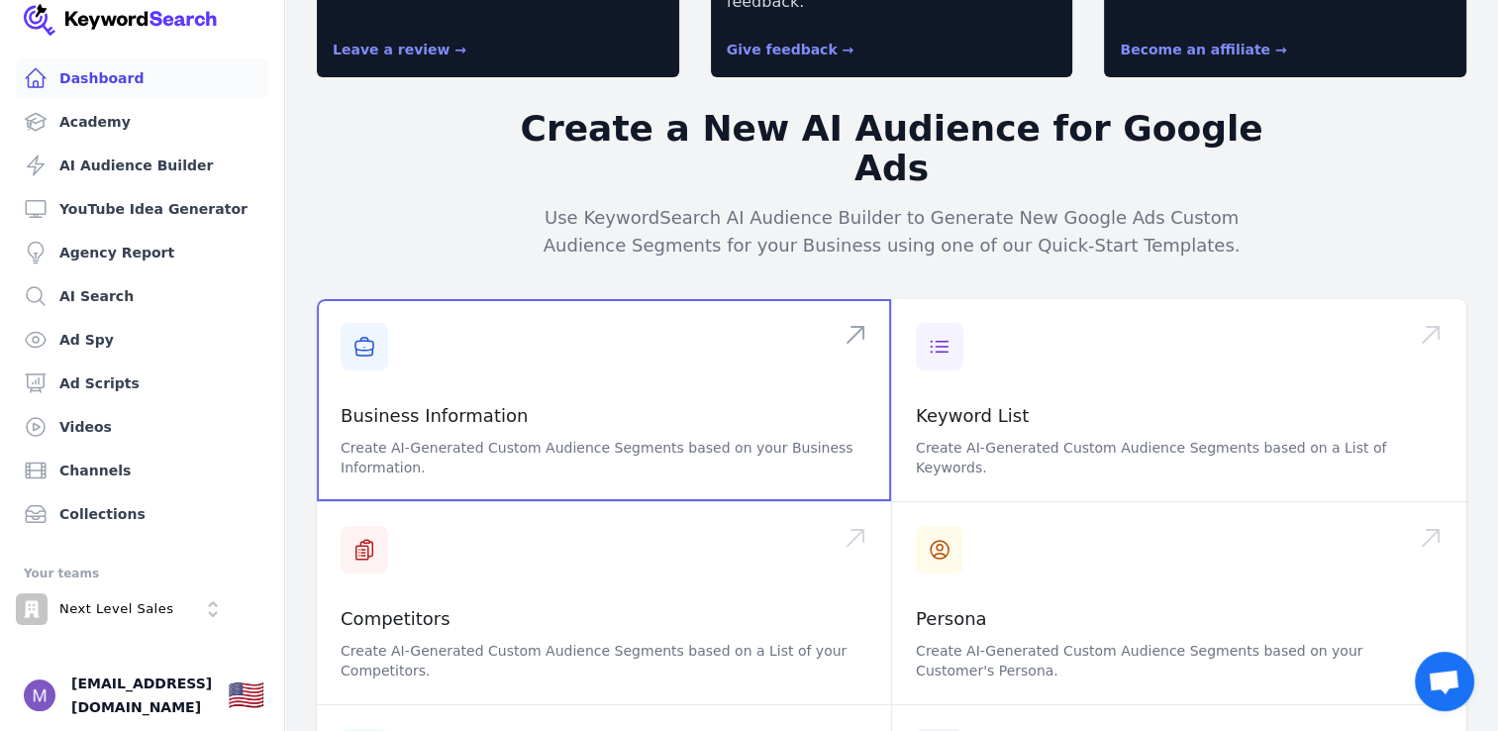
click at [655, 358] on span at bounding box center [604, 400] width 574 height 202
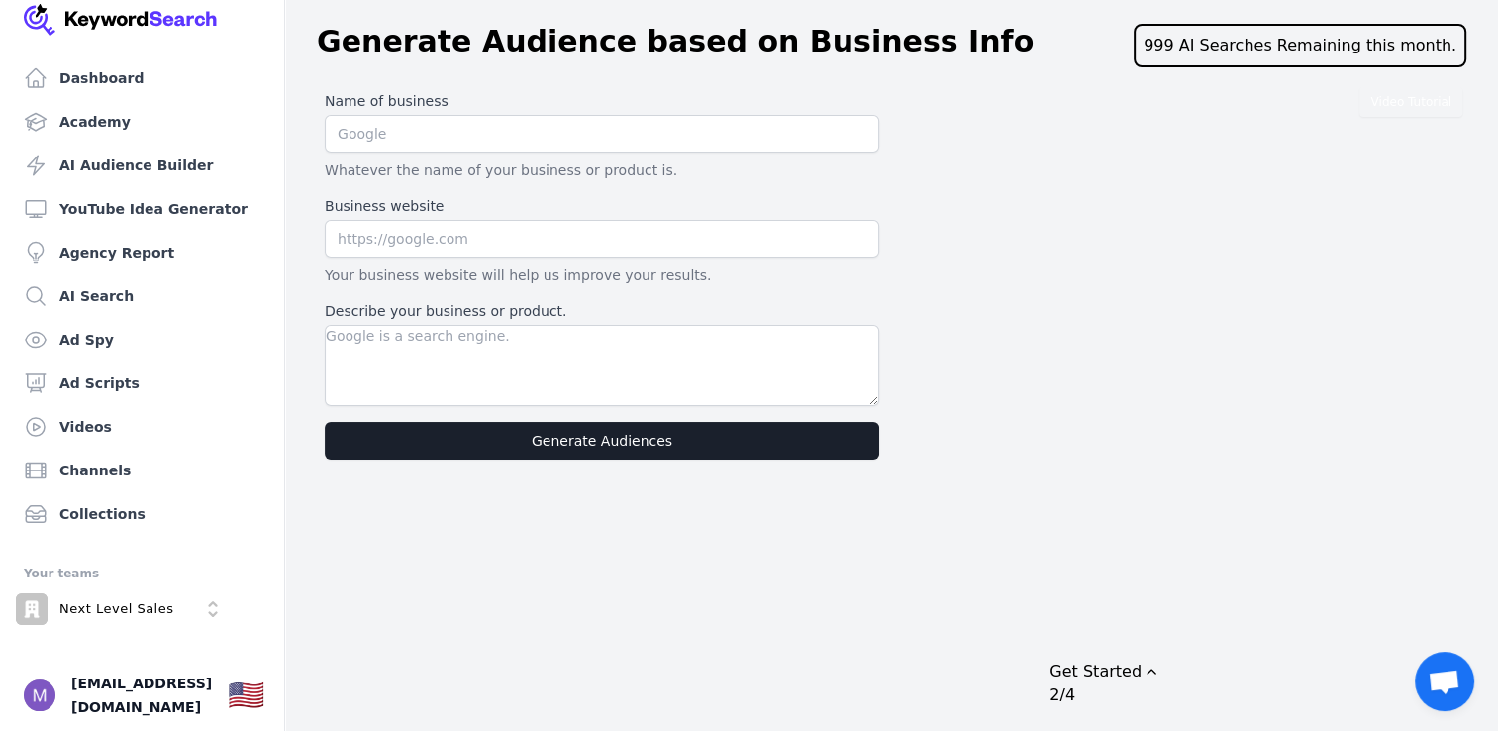
click at [1162, 661] on div "Drag to move checklist" at bounding box center [1152, 671] width 20 height 20
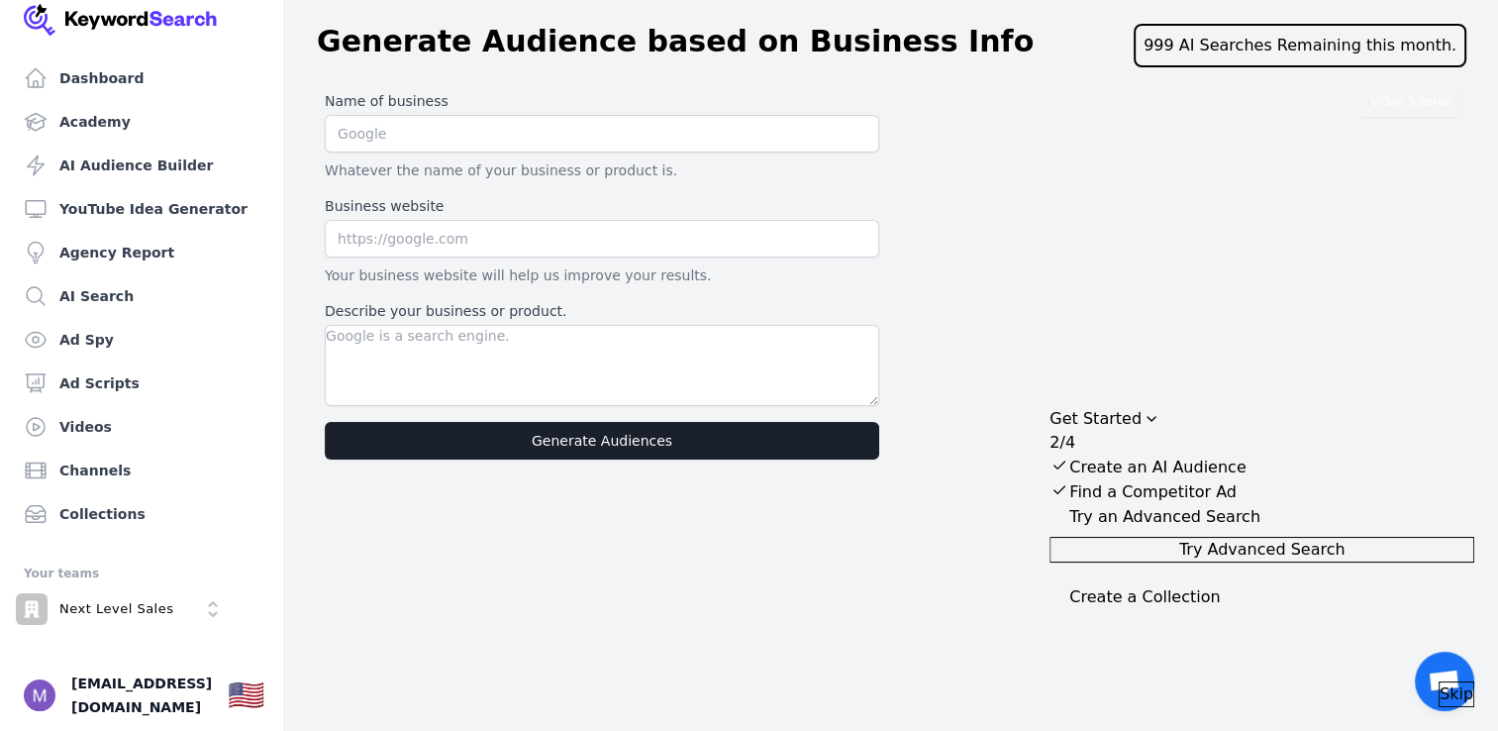
click at [1256, 561] on span "Try Advanced Search" at bounding box center [1262, 550] width 166 height 24
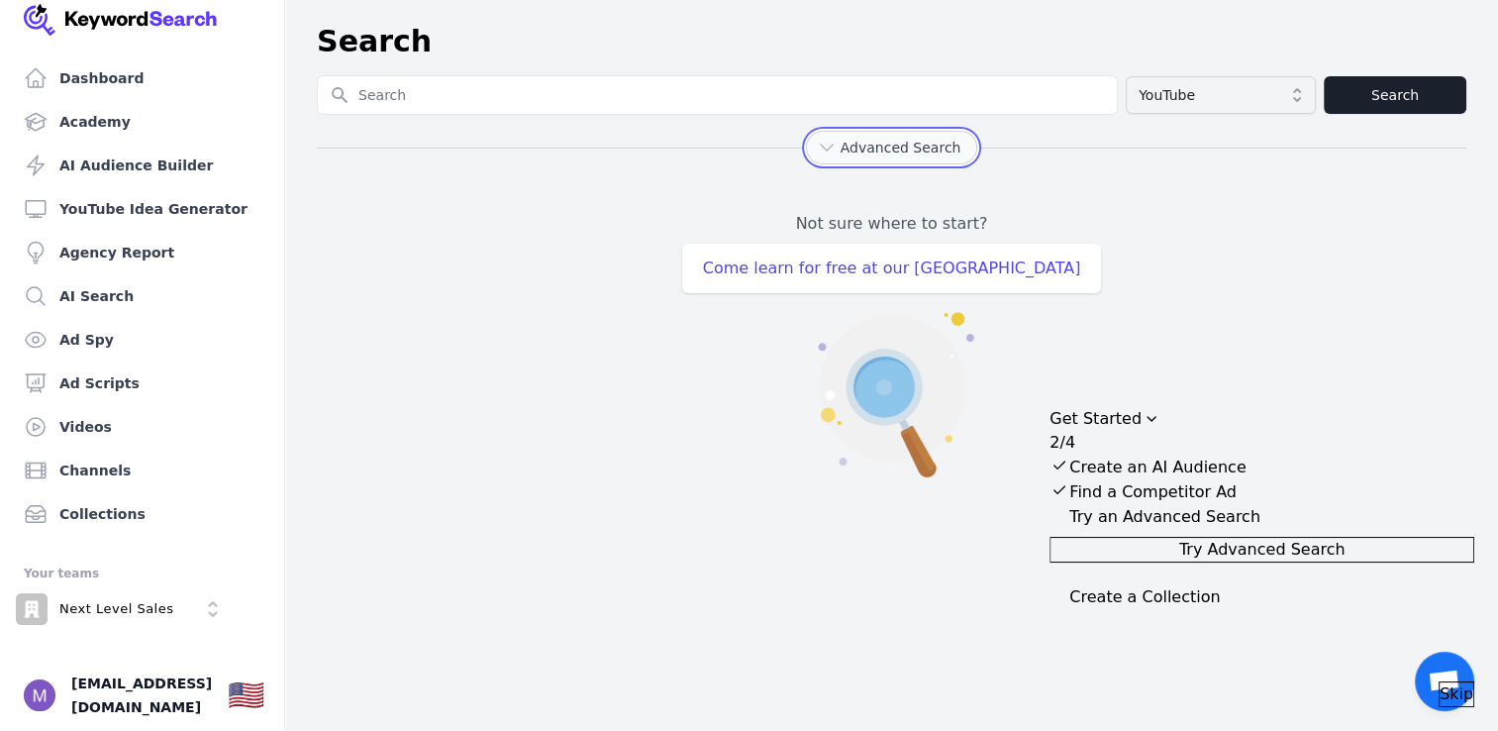
click at [931, 149] on span "Advanced Search" at bounding box center [901, 148] width 121 height 20
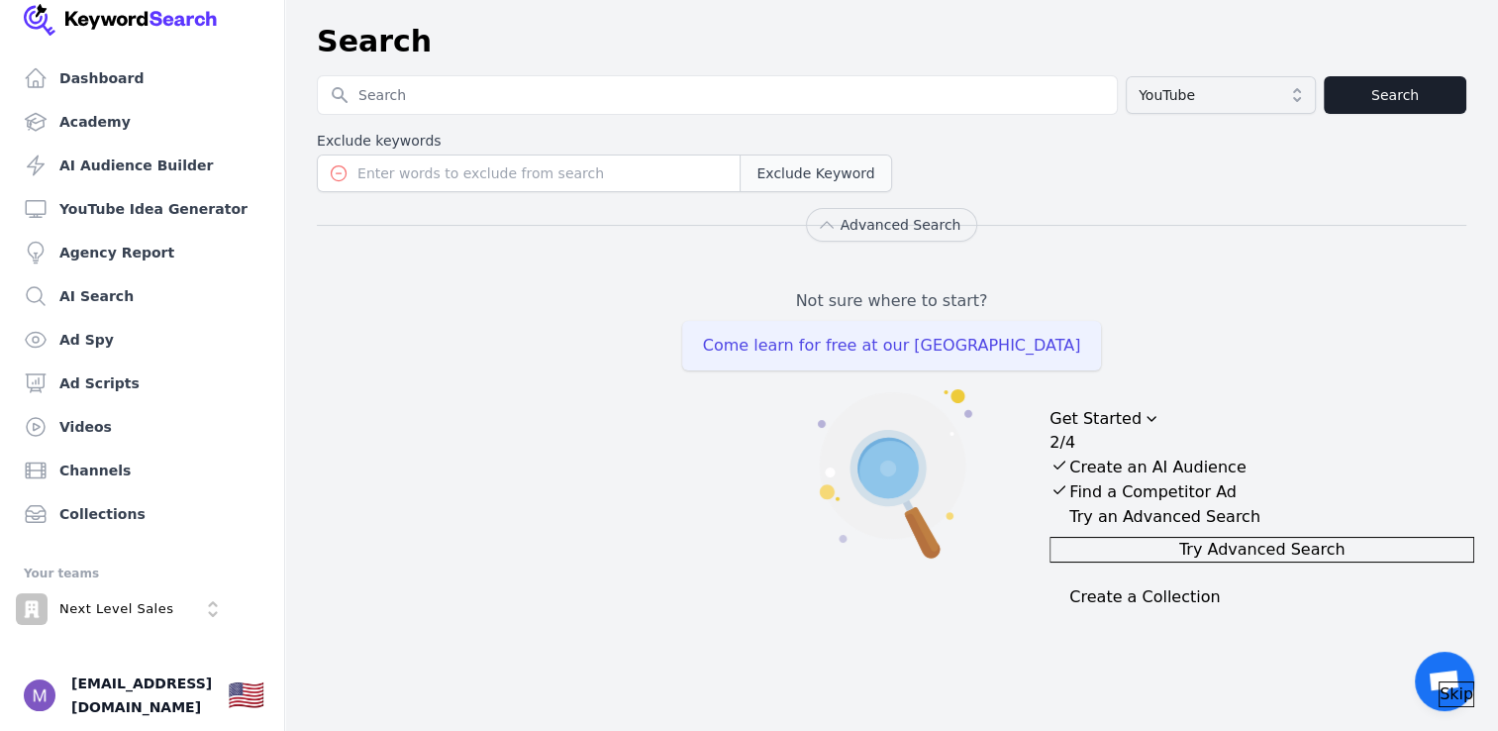
click at [951, 335] on span "Come learn for free at our [GEOGRAPHIC_DATA]" at bounding box center [892, 346] width 420 height 50
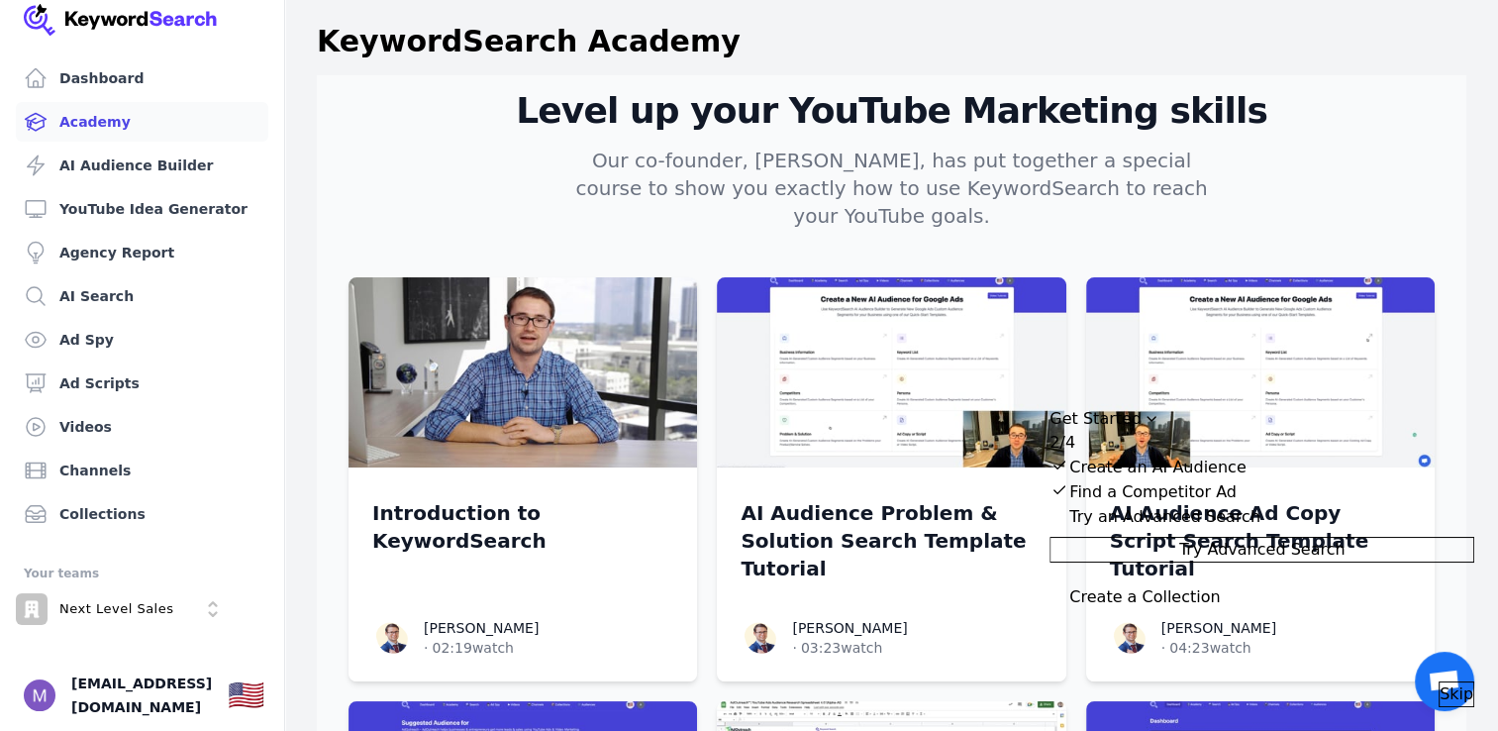
click at [1210, 407] on div "Get Started" at bounding box center [1262, 419] width 425 height 24
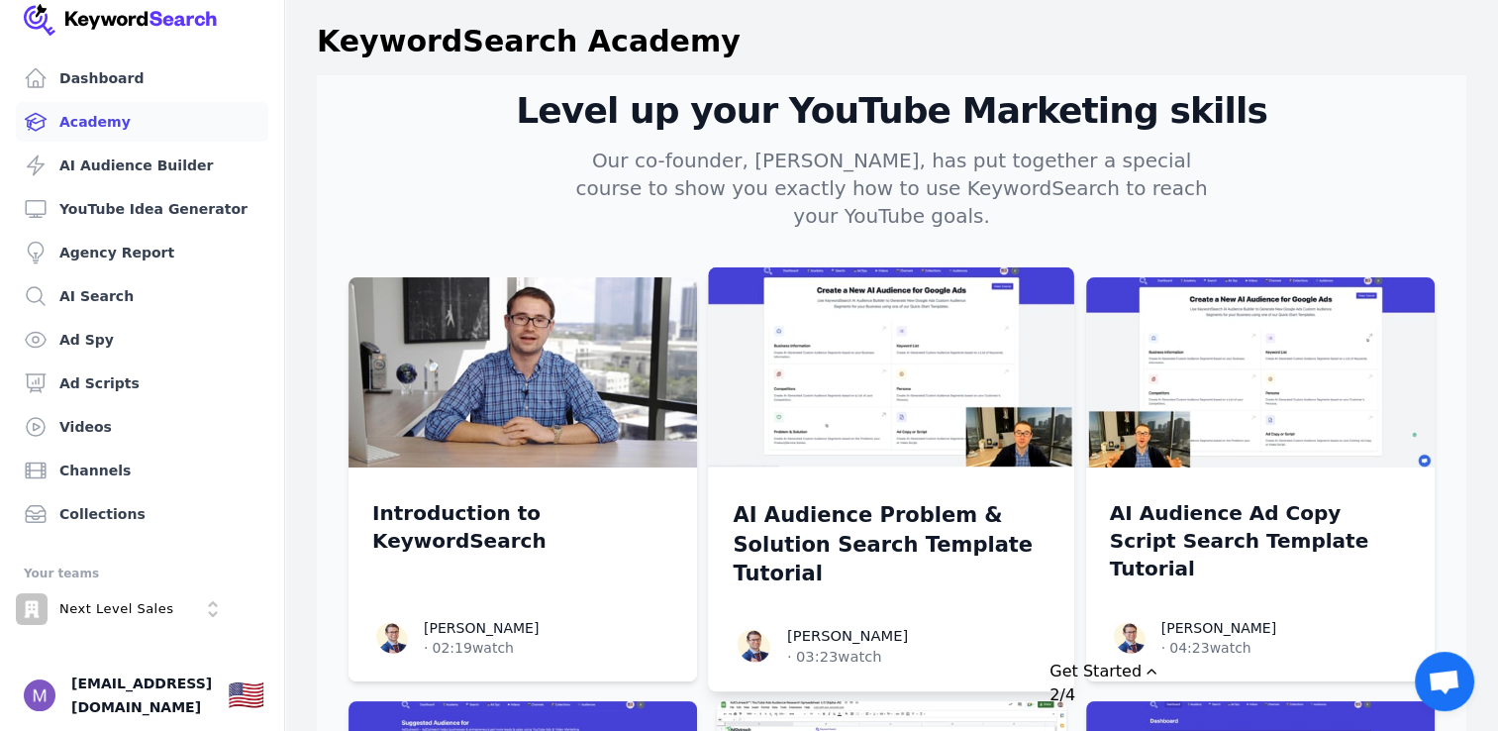
click at [912, 403] on img at bounding box center [892, 367] width 366 height 200
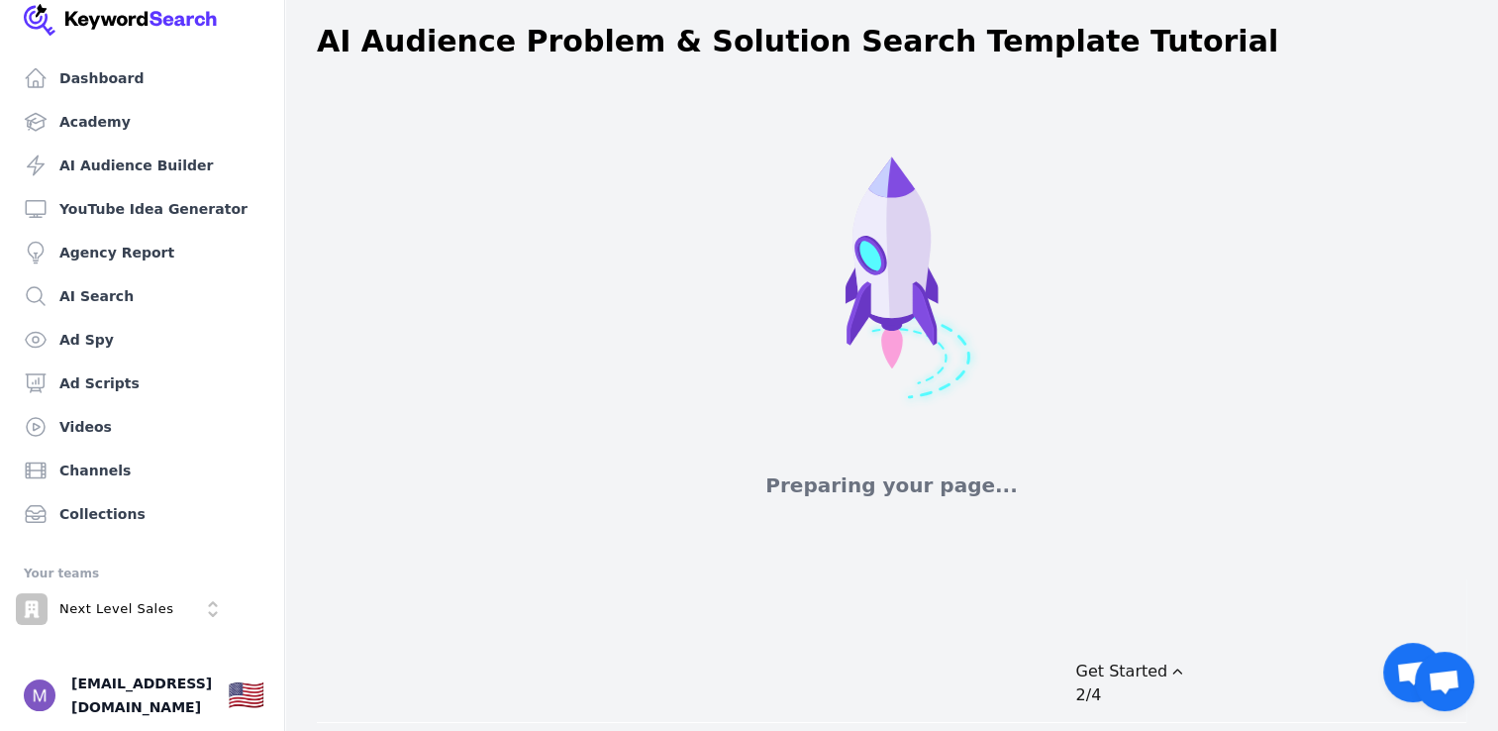
click at [1345, 659] on div "Get Started" at bounding box center [1287, 671] width 425 height 24
